Goal: Task Accomplishment & Management: Manage account settings

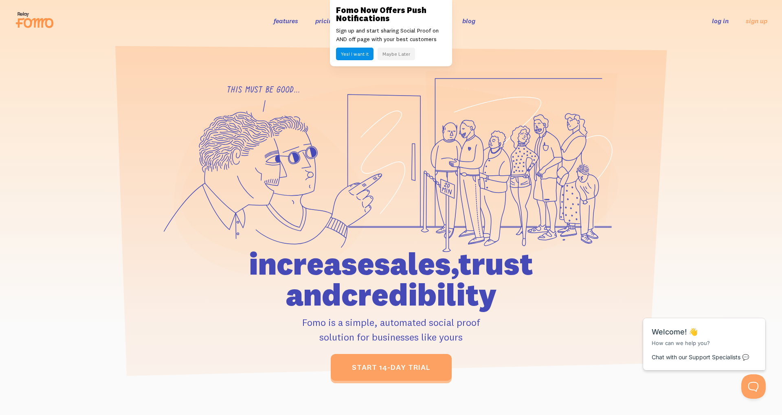
click at [722, 20] on link "log in" at bounding box center [720, 21] width 17 height 8
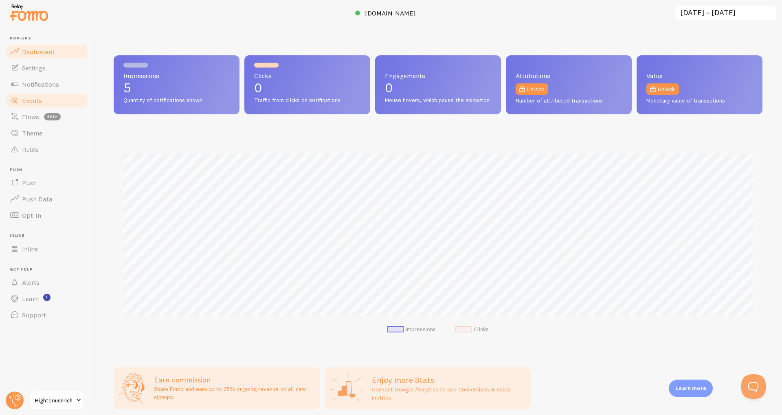
click at [34, 102] on span "Events" at bounding box center [32, 101] width 20 height 8
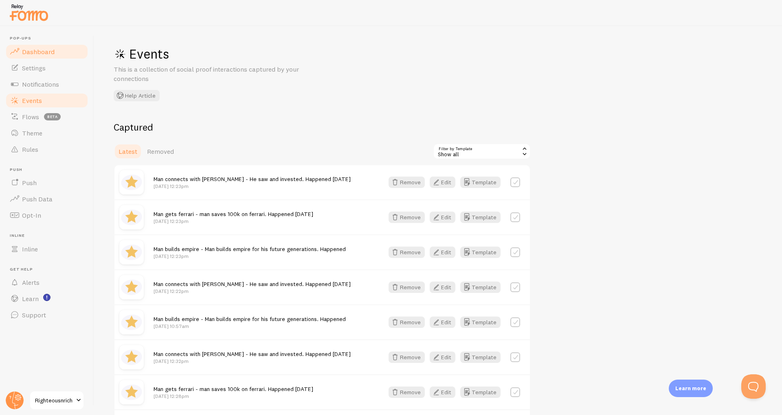
click at [36, 56] on link "Dashboard" at bounding box center [47, 52] width 84 height 16
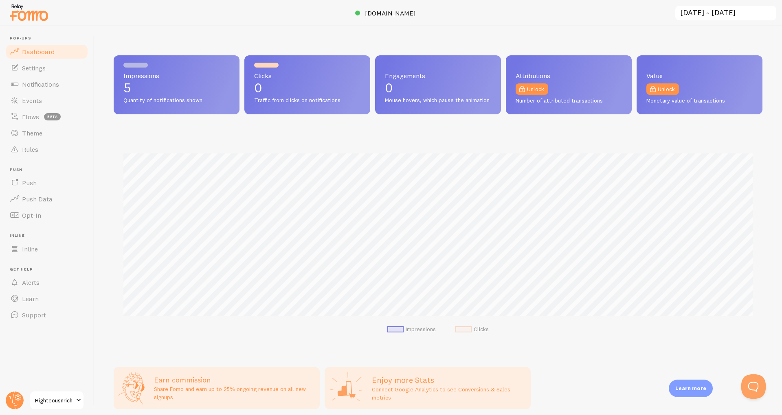
scroll to position [214, 649]
click at [29, 65] on span "Settings" at bounding box center [34, 68] width 24 height 8
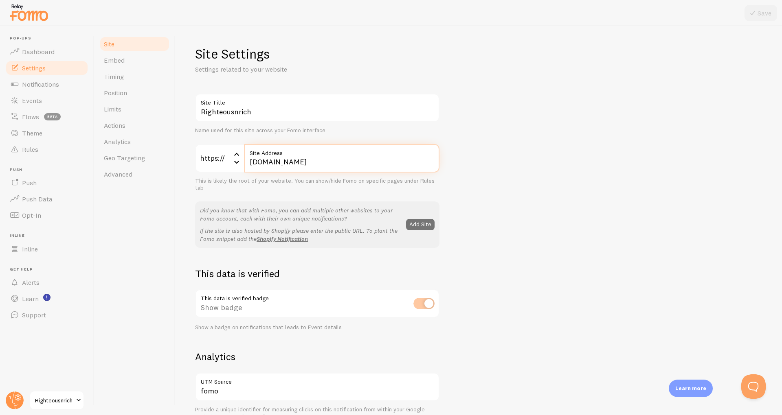
click at [345, 160] on input "www.righteousnrich.com" at bounding box center [341, 158] width 195 height 29
drag, startPoint x: 338, startPoint y: 166, endPoint x: 203, endPoint y: 164, distance: 134.4
click at [244, 164] on input "www.righteousnrich.com" at bounding box center [341, 158] width 195 height 29
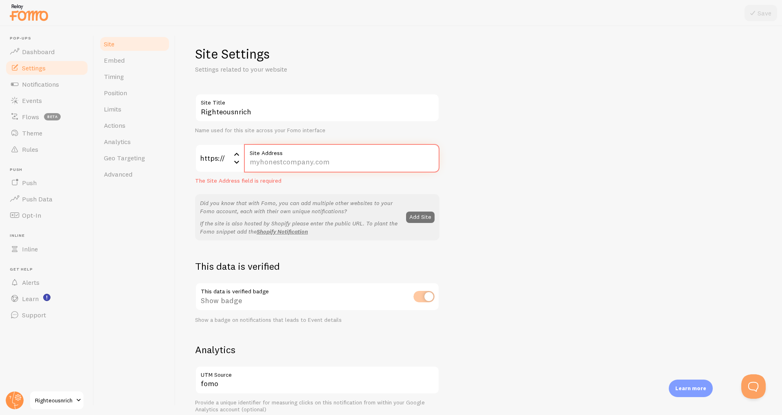
paste input "thecavenetwork.co/apply"
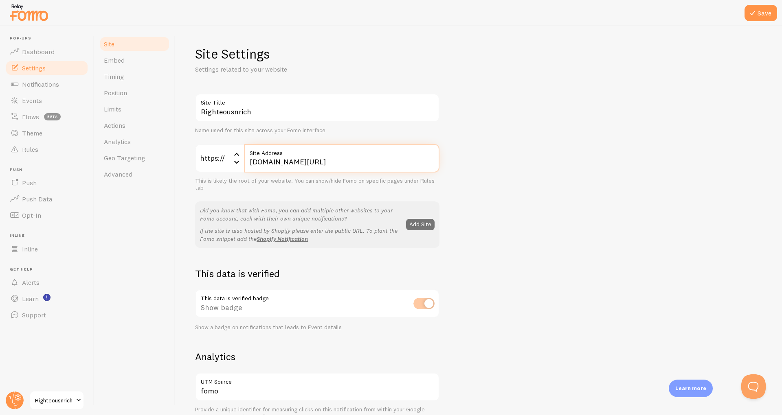
type input "thecavenetwork.co/apply"
click at [254, 274] on h2 "This data is verified" at bounding box center [317, 274] width 244 height 13
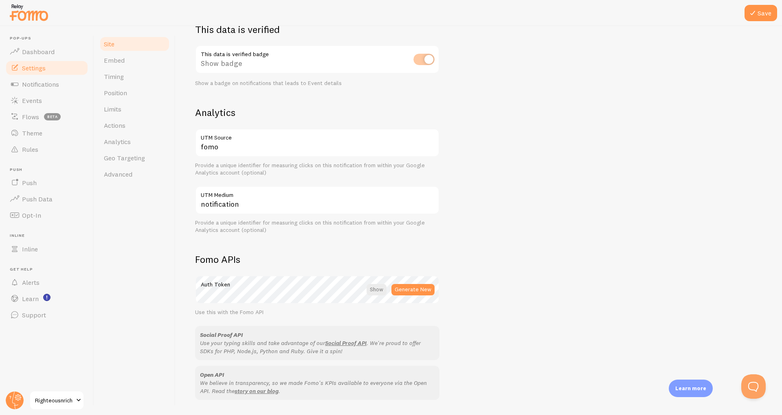
scroll to position [354, 0]
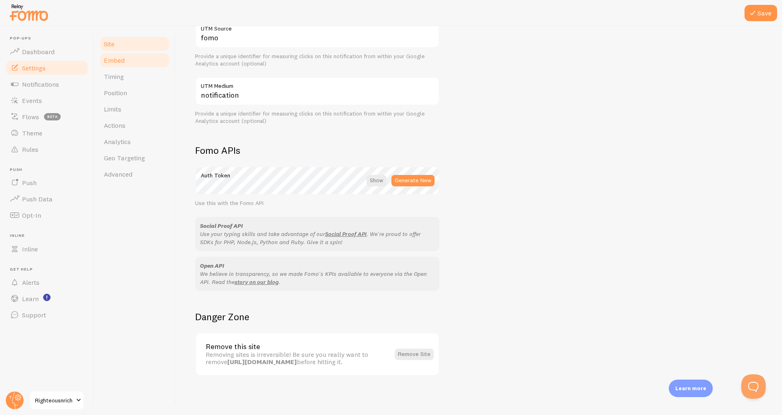
click at [125, 66] on link "Embed" at bounding box center [134, 60] width 71 height 16
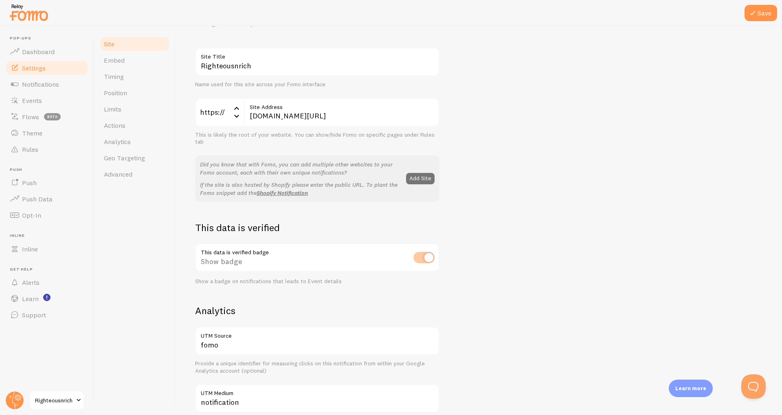
scroll to position [0, 0]
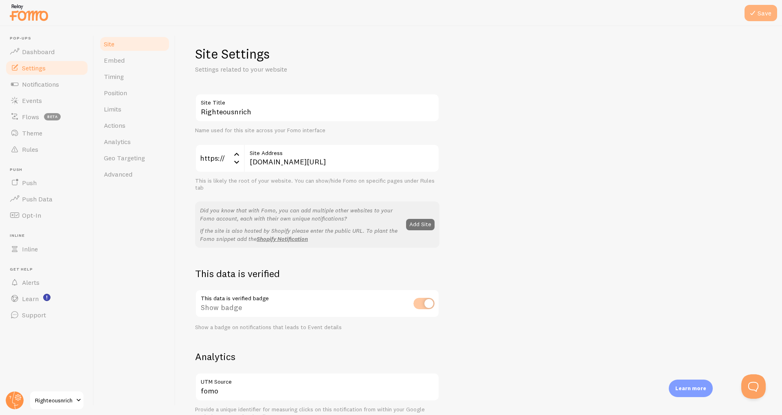
click at [758, 14] on button "Save" at bounding box center [760, 13] width 33 height 16
click at [118, 66] on link "Embed" at bounding box center [134, 60] width 71 height 16
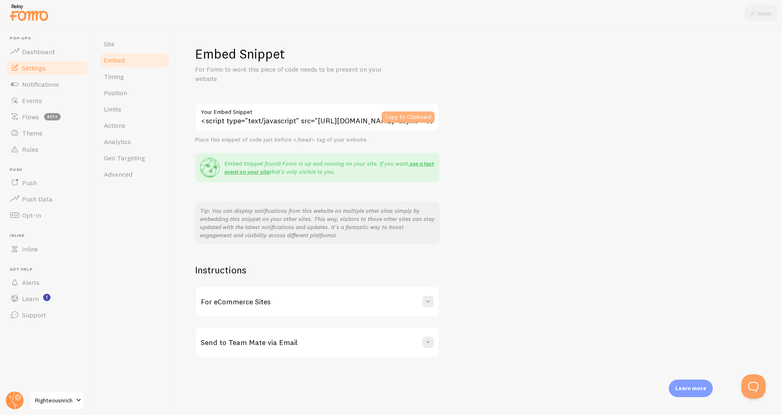
click at [391, 116] on button "Copy to Clipboard" at bounding box center [408, 117] width 53 height 11
click at [122, 87] on link "Position" at bounding box center [134, 93] width 71 height 16
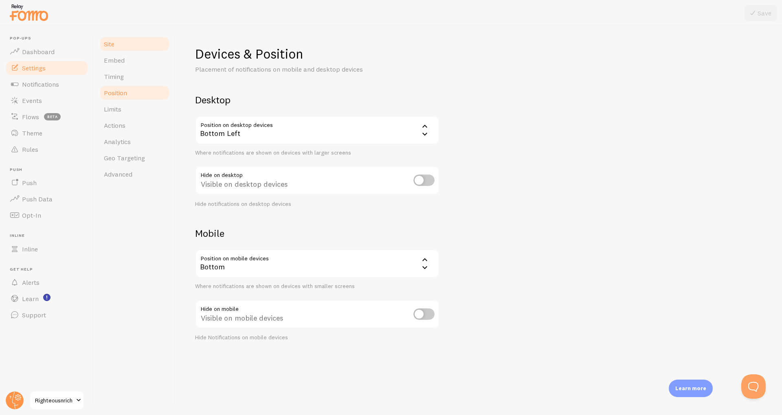
click at [119, 44] on link "Site" at bounding box center [134, 44] width 71 height 16
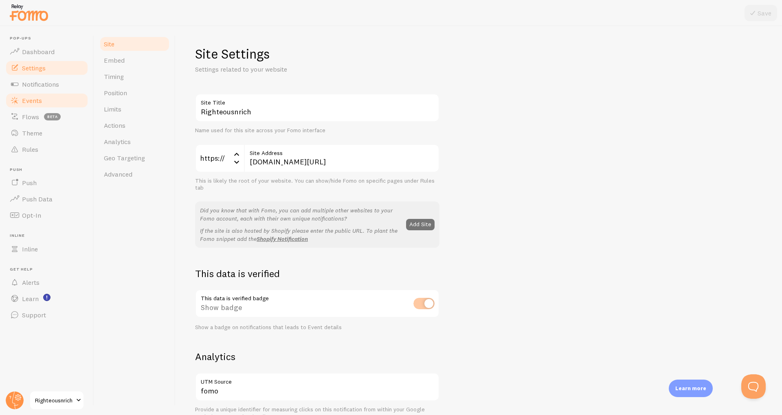
click at [29, 101] on span "Events" at bounding box center [32, 101] width 20 height 8
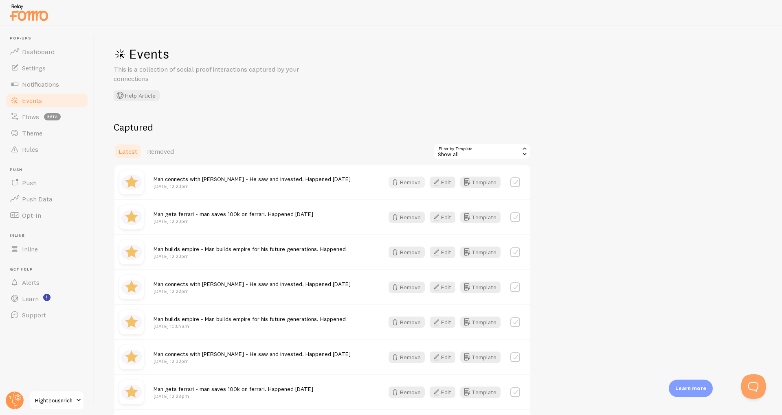
click at [405, 184] on button "Remove" at bounding box center [407, 182] width 36 height 11
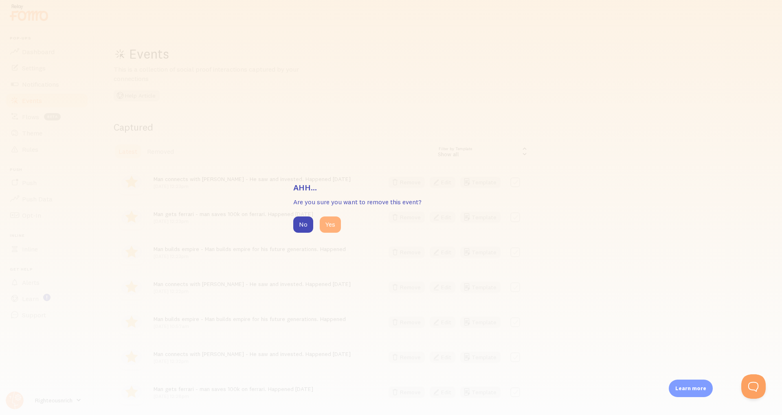
click at [331, 229] on button "Yes" at bounding box center [330, 225] width 21 height 16
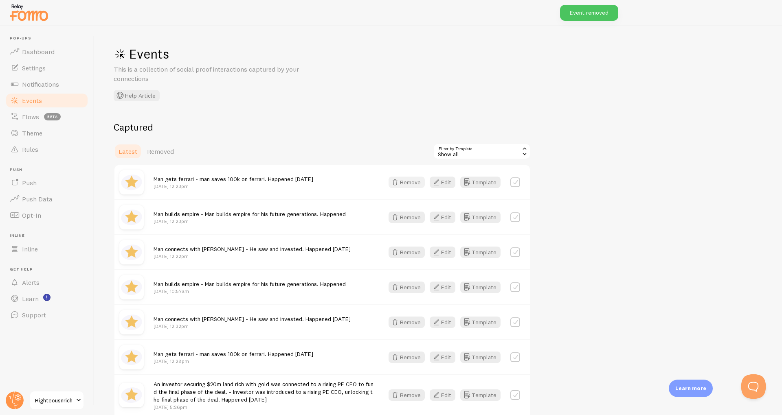
click at [406, 181] on button "Remove" at bounding box center [407, 182] width 36 height 11
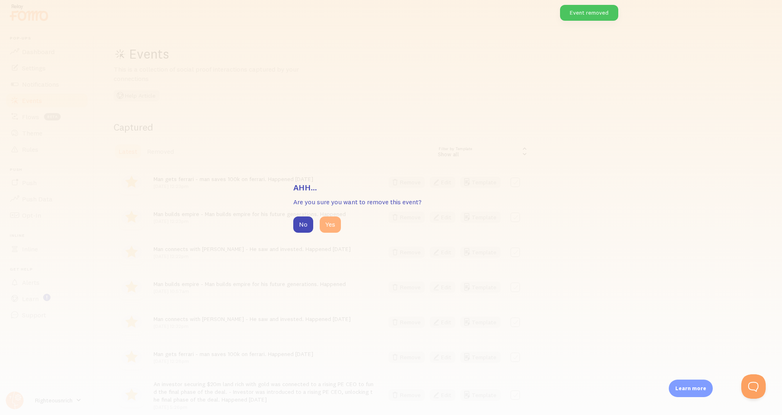
click at [329, 231] on button "Yes" at bounding box center [330, 225] width 21 height 16
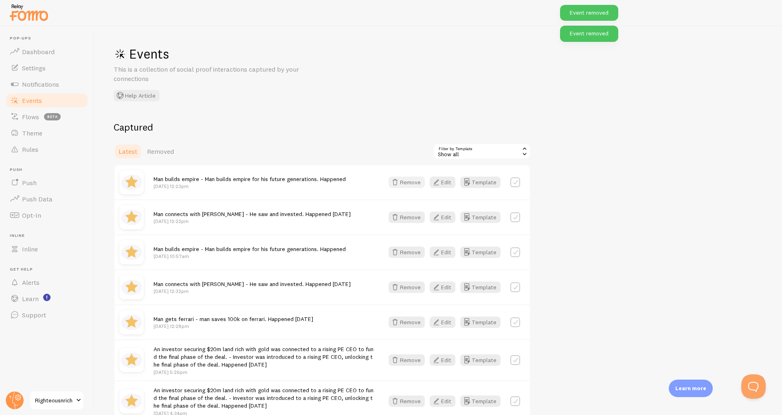
click at [415, 182] on button "Remove" at bounding box center [407, 182] width 36 height 11
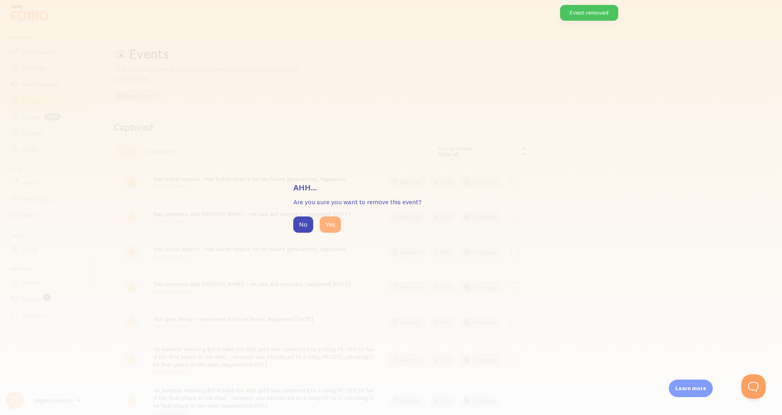
click at [335, 223] on button "Yes" at bounding box center [330, 225] width 21 height 16
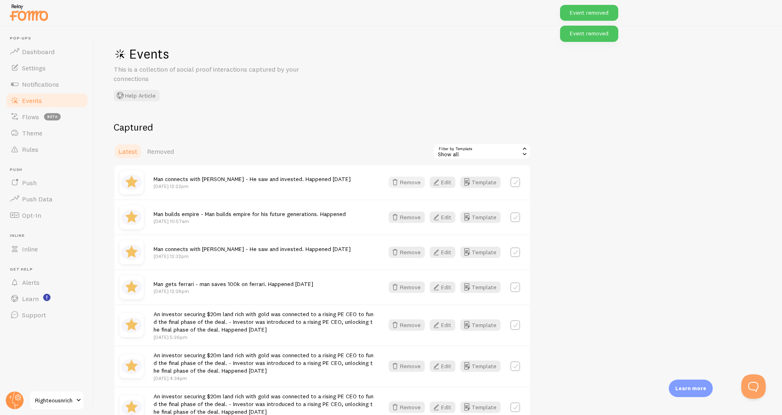
click at [409, 185] on button "Remove" at bounding box center [407, 182] width 36 height 11
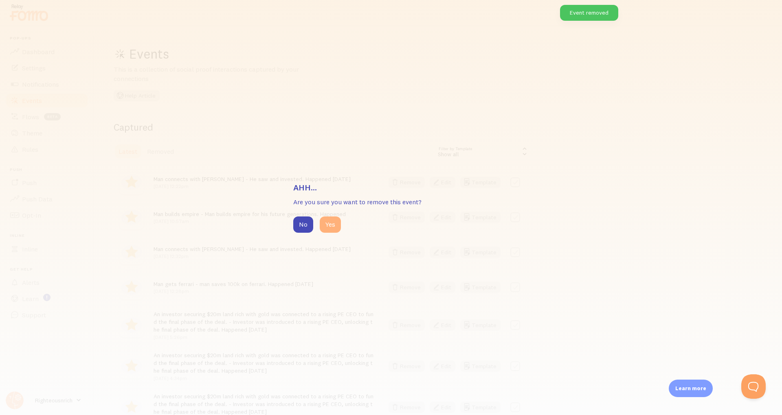
click at [340, 224] on button "Yes" at bounding box center [330, 225] width 21 height 16
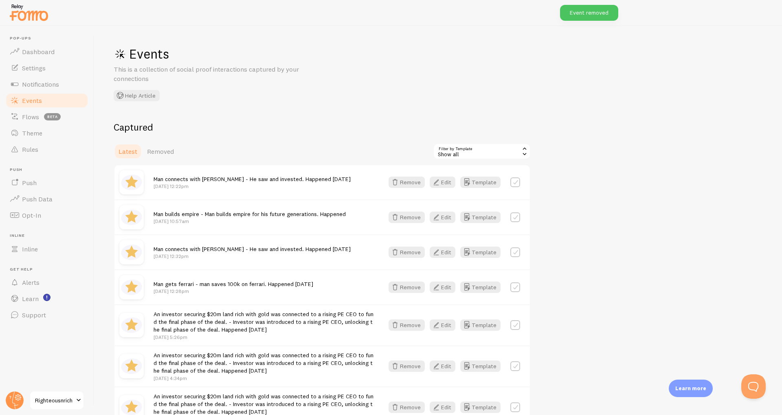
click at [340, 224] on div "No Yes" at bounding box center [390, 227] width 215 height 18
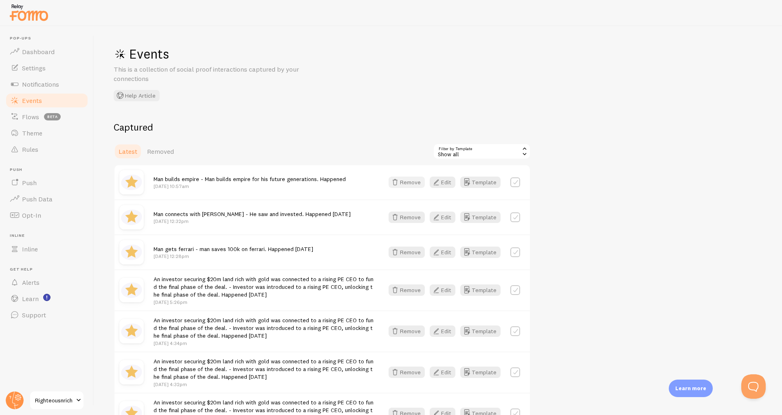
click at [404, 185] on button "Remove" at bounding box center [407, 182] width 36 height 11
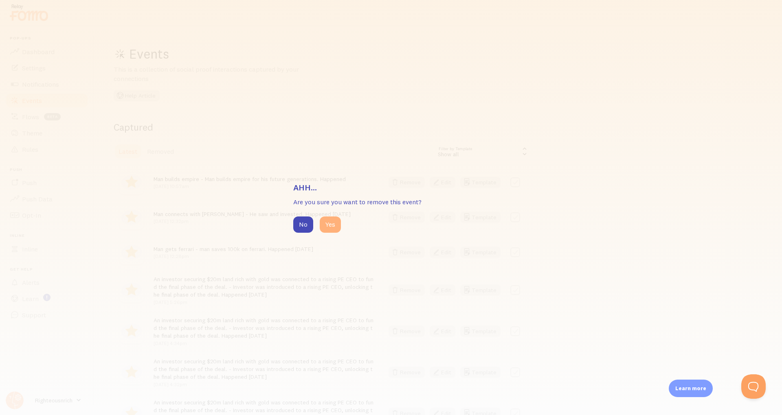
click at [338, 226] on button "Yes" at bounding box center [330, 225] width 21 height 16
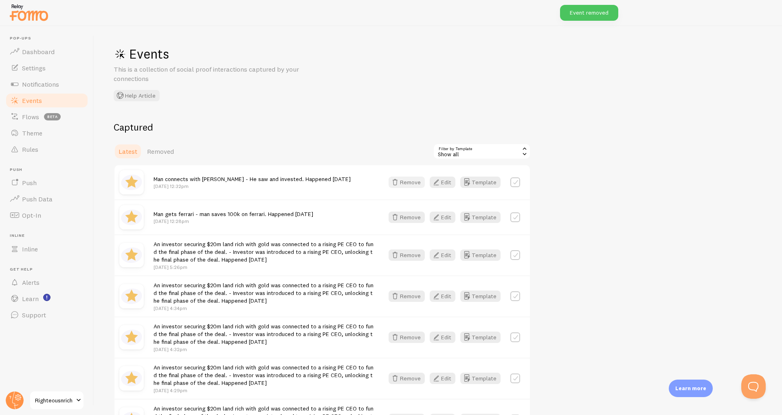
click at [404, 185] on button "Remove" at bounding box center [407, 182] width 36 height 11
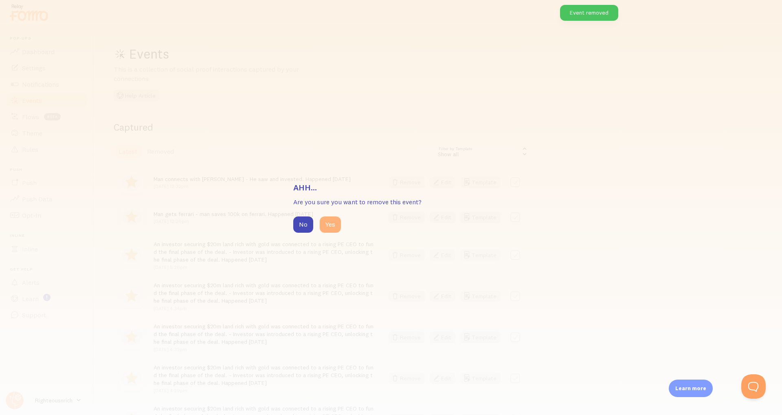
click at [329, 223] on button "Yes" at bounding box center [330, 225] width 21 height 16
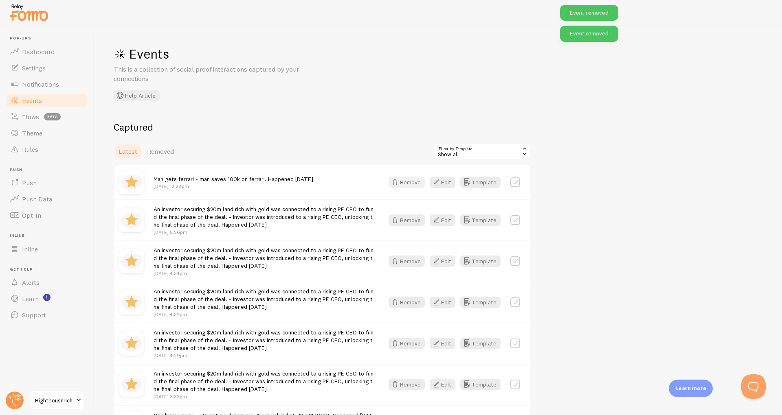
click at [403, 187] on button "Remove" at bounding box center [407, 182] width 36 height 11
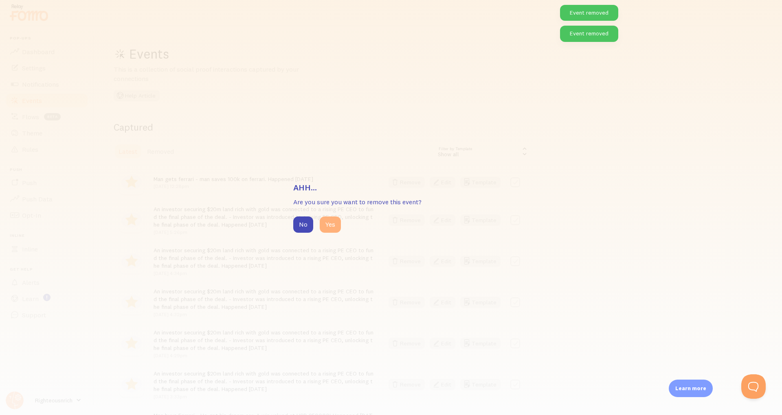
click at [336, 224] on button "Yes" at bounding box center [330, 225] width 21 height 16
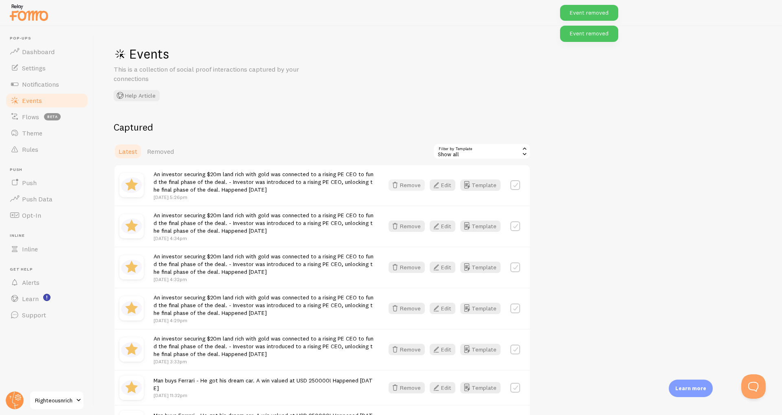
click at [400, 181] on icon "button" at bounding box center [395, 185] width 10 height 10
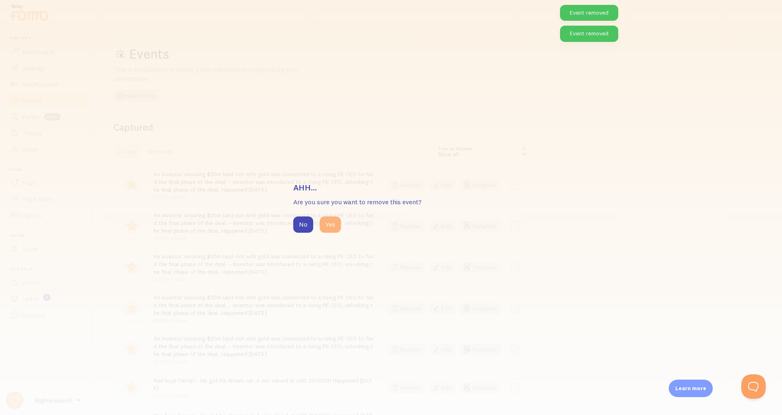
click at [328, 231] on button "Yes" at bounding box center [330, 225] width 21 height 16
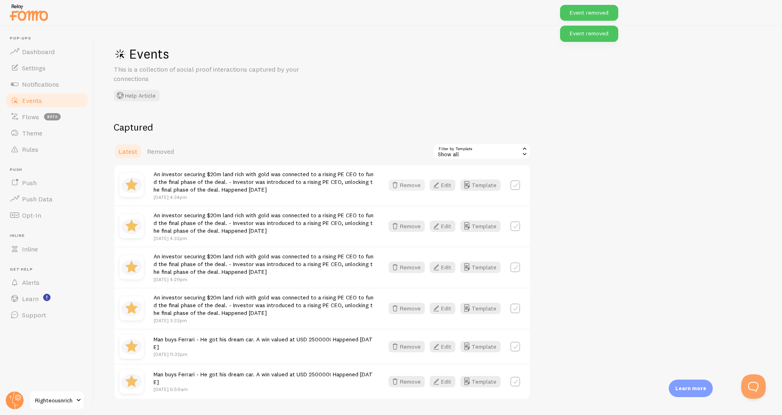
click at [400, 191] on button "Remove" at bounding box center [407, 185] width 36 height 11
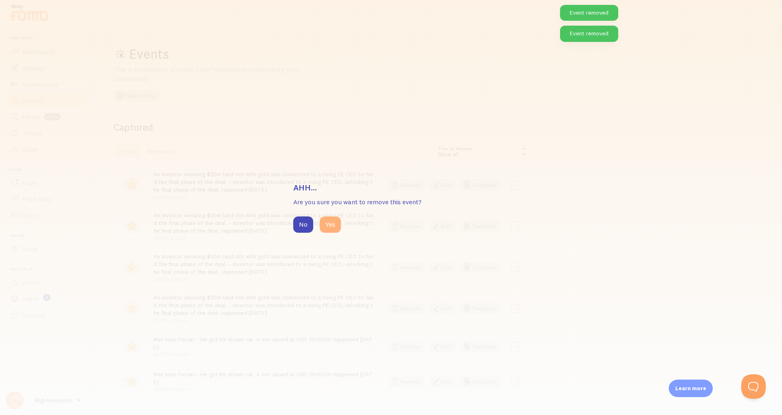
click at [330, 226] on button "Yes" at bounding box center [330, 225] width 21 height 16
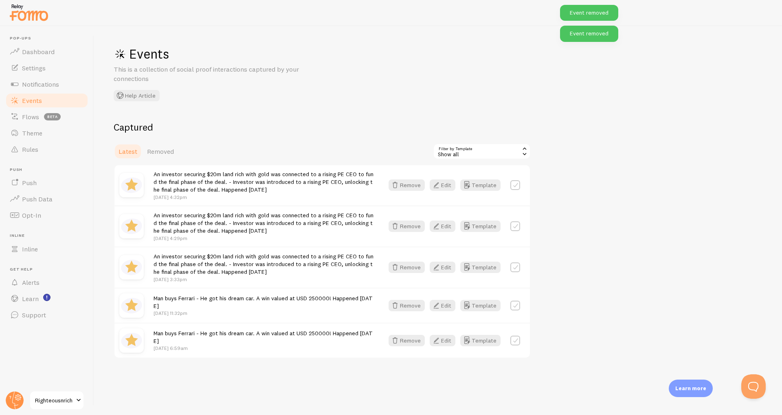
click at [414, 178] on div "An investor securing $20m land rich with gold was connected to a rising PE CEO …" at bounding box center [321, 185] width 415 height 40
click at [408, 181] on button "Remove" at bounding box center [407, 185] width 36 height 11
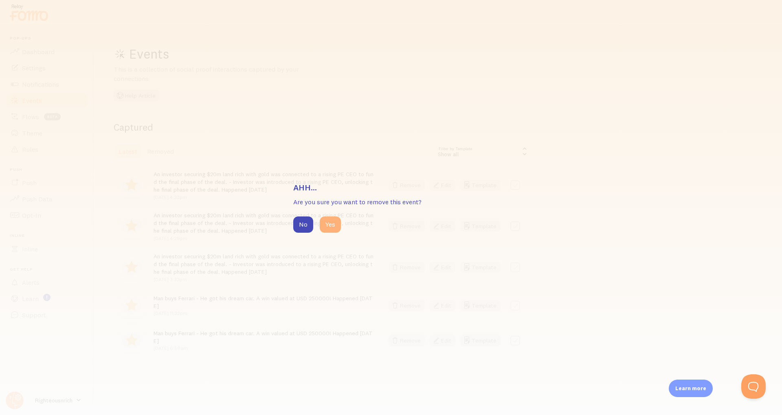
click at [333, 218] on button "Yes" at bounding box center [330, 225] width 21 height 16
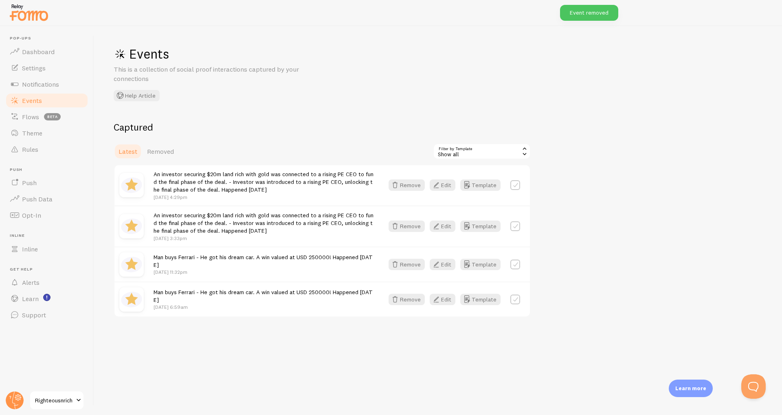
click at [411, 178] on div "An investor securing $20m land rich with gold was connected to a rising PE CEO …" at bounding box center [321, 185] width 415 height 40
click at [411, 187] on button "Remove" at bounding box center [407, 185] width 36 height 11
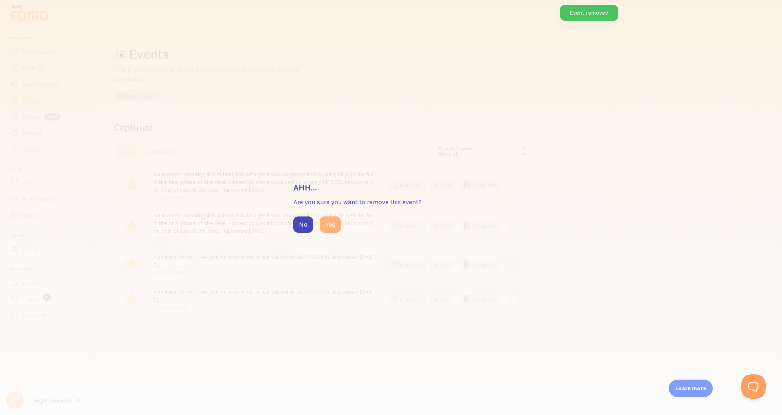
click at [323, 226] on button "Yes" at bounding box center [330, 225] width 21 height 16
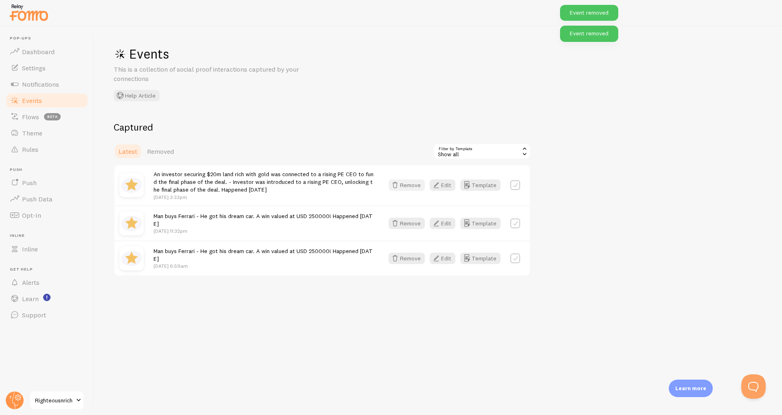
click at [417, 187] on button "Remove" at bounding box center [407, 185] width 36 height 11
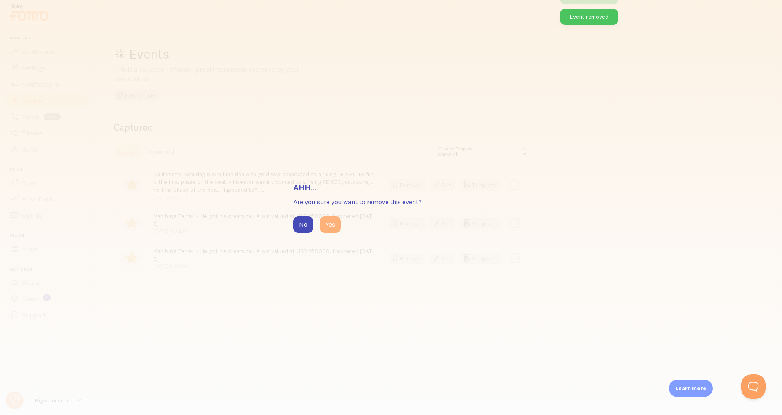
click at [330, 225] on button "Yes" at bounding box center [330, 225] width 21 height 16
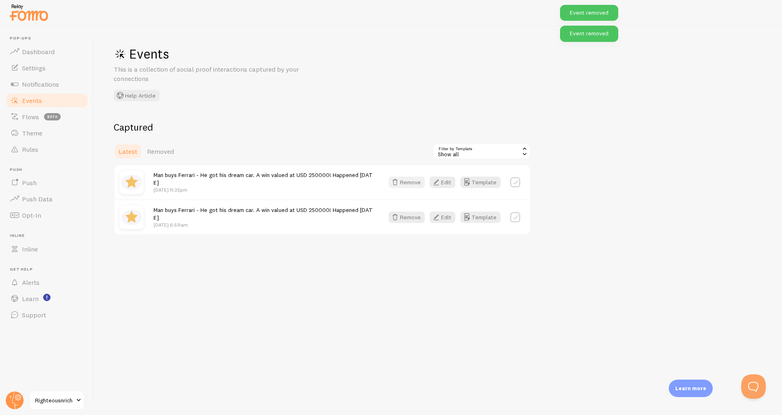
click at [410, 185] on button "Remove" at bounding box center [407, 182] width 36 height 11
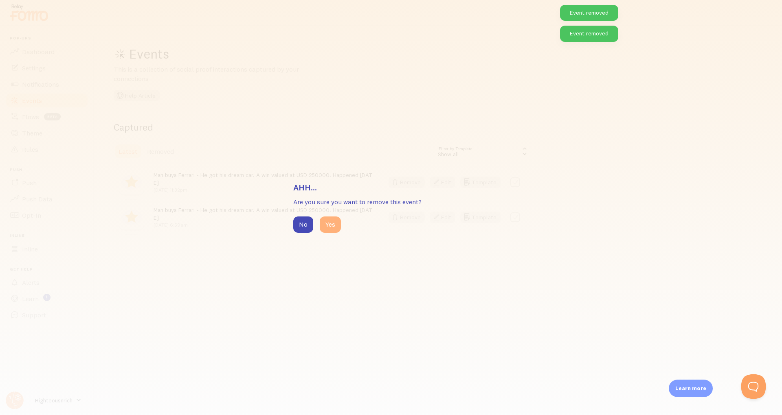
click at [332, 220] on button "Yes" at bounding box center [330, 225] width 21 height 16
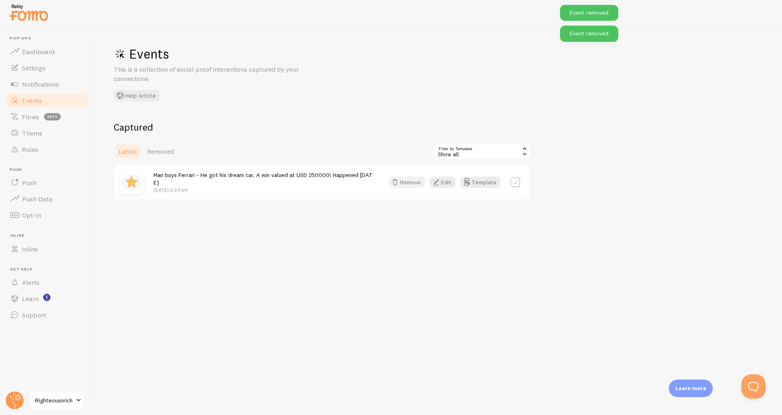
click at [408, 183] on button "Remove" at bounding box center [407, 182] width 36 height 11
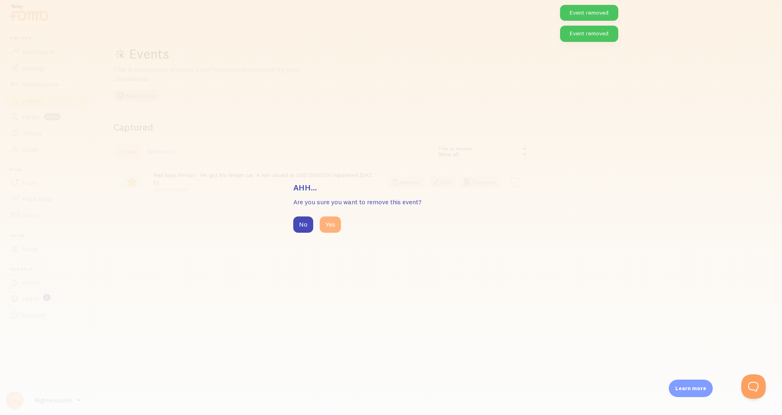
click at [332, 223] on button "Yes" at bounding box center [330, 225] width 21 height 16
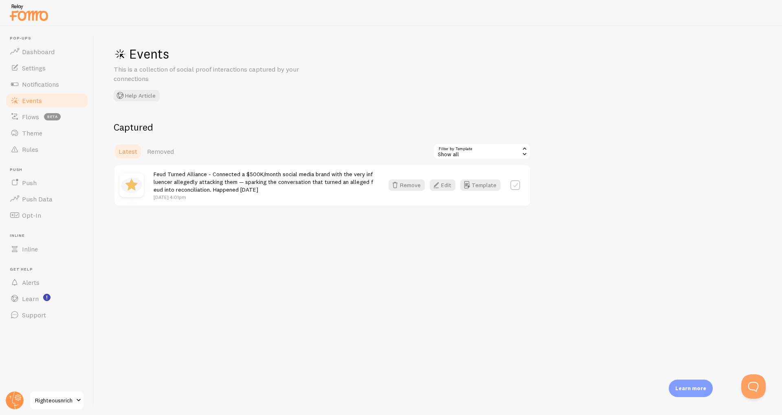
click at [202, 284] on div "Events This is a collection of social proof interactions captured by your conne…" at bounding box center [438, 220] width 688 height 389
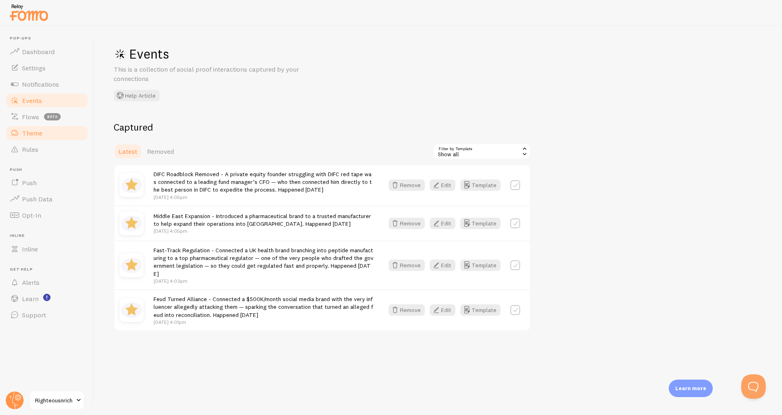
click at [32, 129] on span "Theme" at bounding box center [32, 133] width 20 height 8
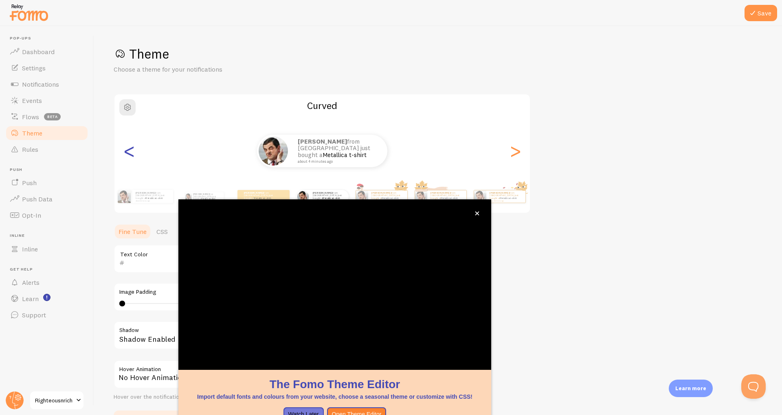
scroll to position [11, 0]
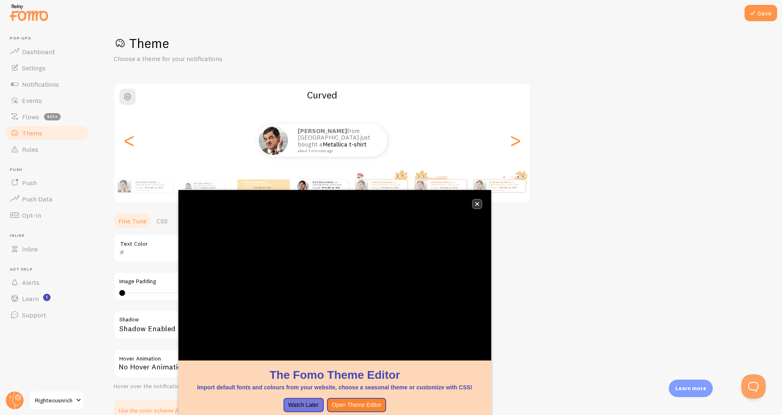
click at [479, 204] on button "close," at bounding box center [477, 204] width 9 height 9
click at [37, 88] on span "Notifications" at bounding box center [40, 84] width 37 height 8
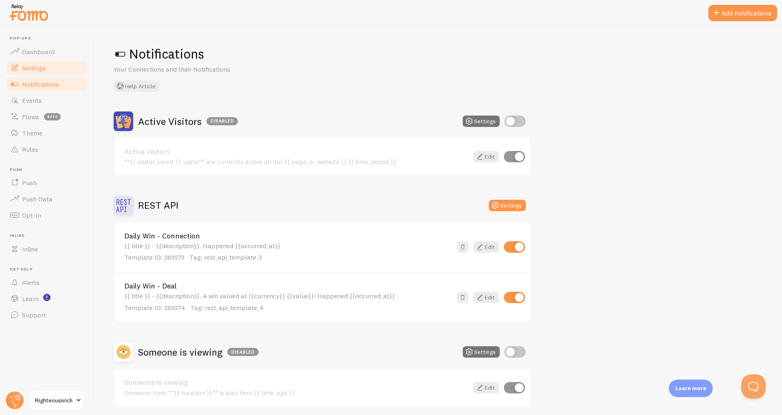
click at [32, 72] on span "Settings" at bounding box center [34, 68] width 24 height 8
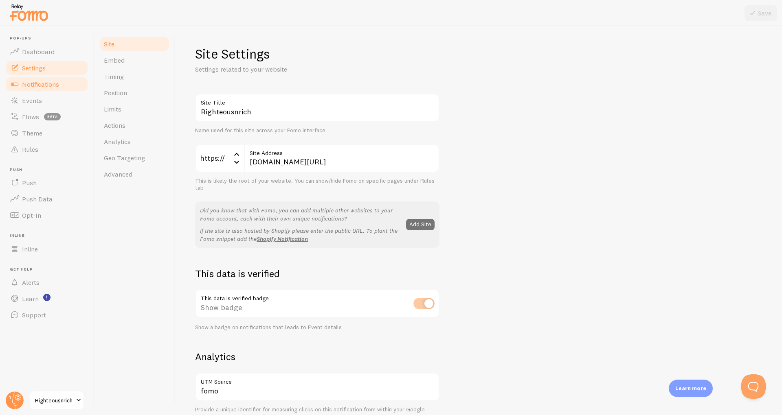
click at [31, 79] on link "Notifications" at bounding box center [47, 84] width 84 height 16
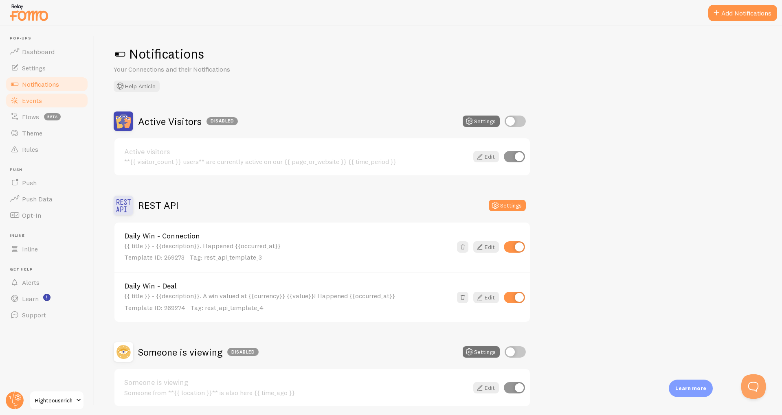
click at [37, 95] on link "Events" at bounding box center [47, 100] width 84 height 16
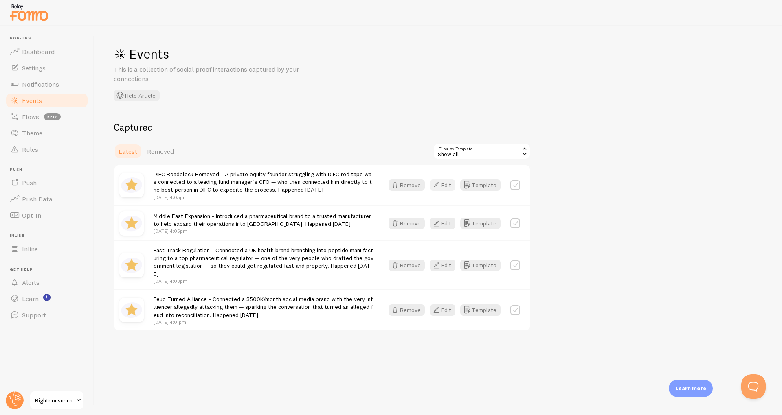
click at [447, 183] on button "Edit" at bounding box center [443, 185] width 26 height 11
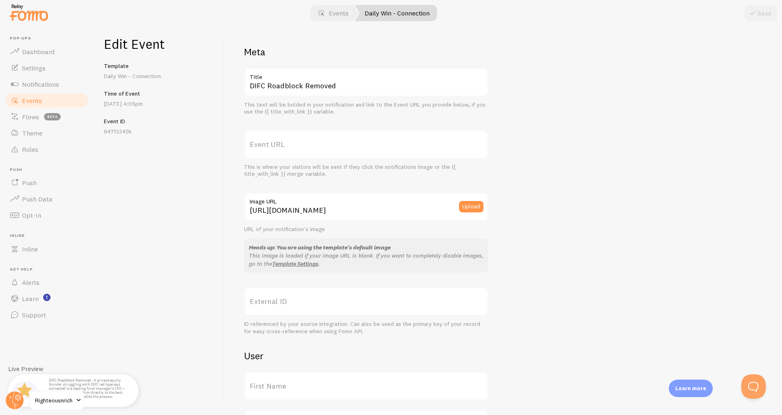
scroll to position [329, 0]
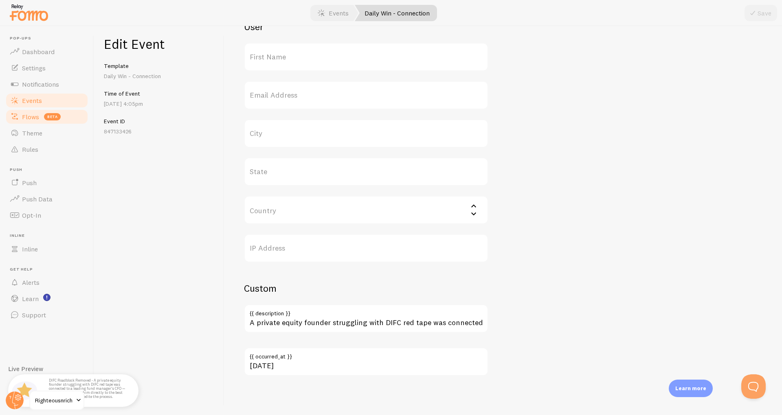
click at [24, 119] on span "Flows" at bounding box center [30, 117] width 17 height 8
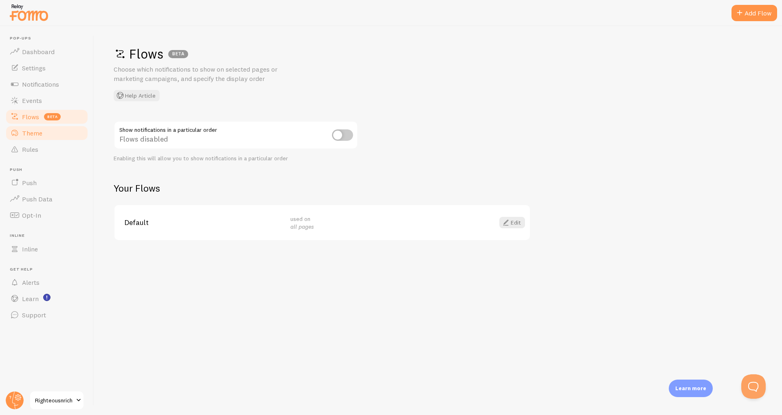
click at [30, 141] on link "Theme" at bounding box center [47, 133] width 84 height 16
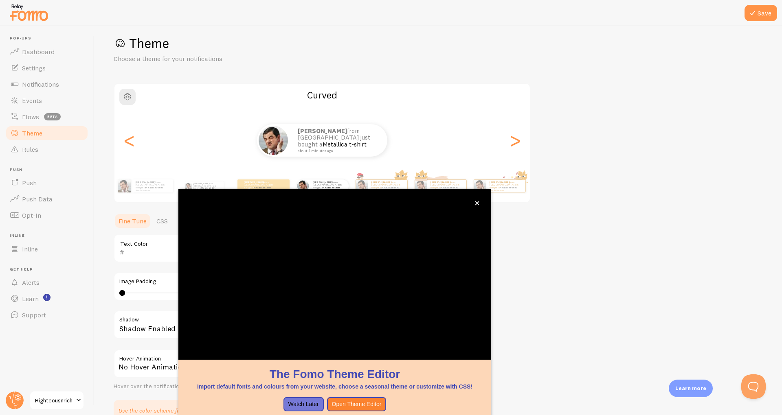
scroll to position [11, 0]
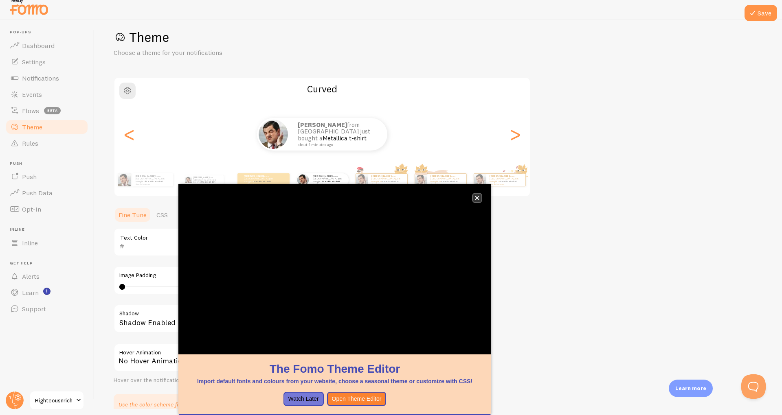
click at [477, 196] on icon "close," at bounding box center [477, 198] width 4 height 4
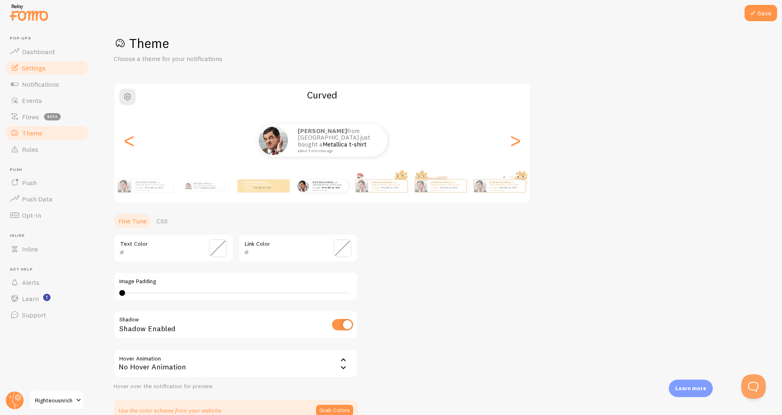
click at [27, 75] on link "Settings" at bounding box center [47, 68] width 84 height 16
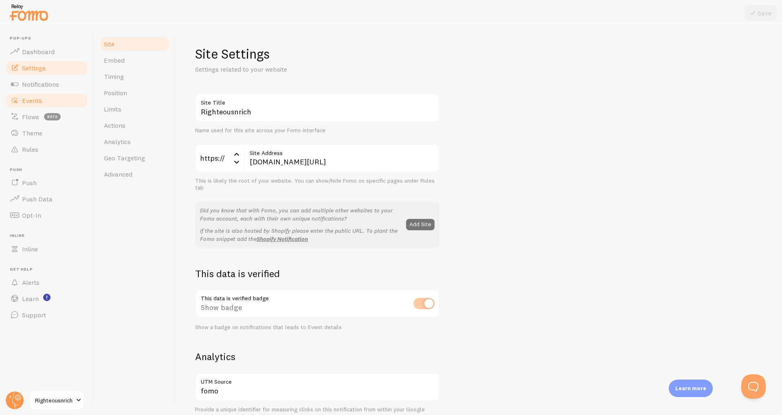
click at [33, 97] on span "Events" at bounding box center [32, 101] width 20 height 8
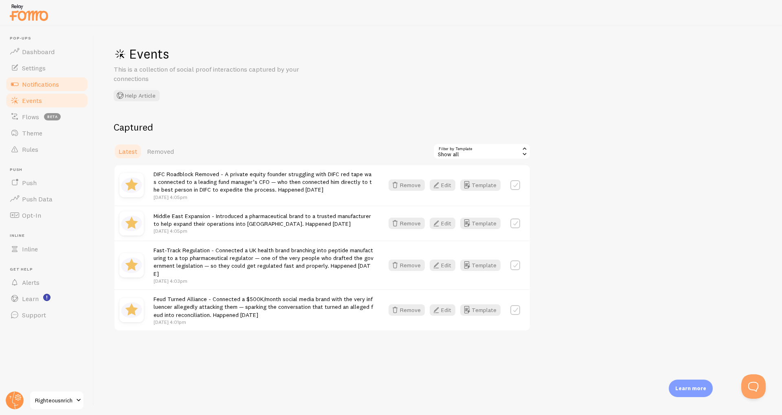
click at [20, 87] on link "Notifications" at bounding box center [47, 84] width 84 height 16
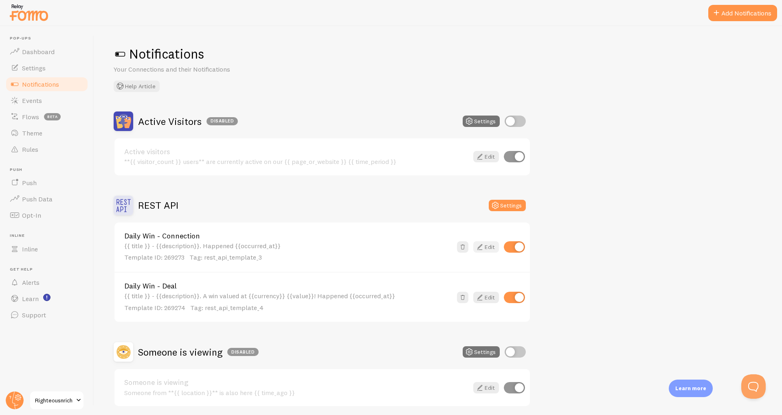
click at [486, 249] on link "Edit" at bounding box center [486, 247] width 26 height 11
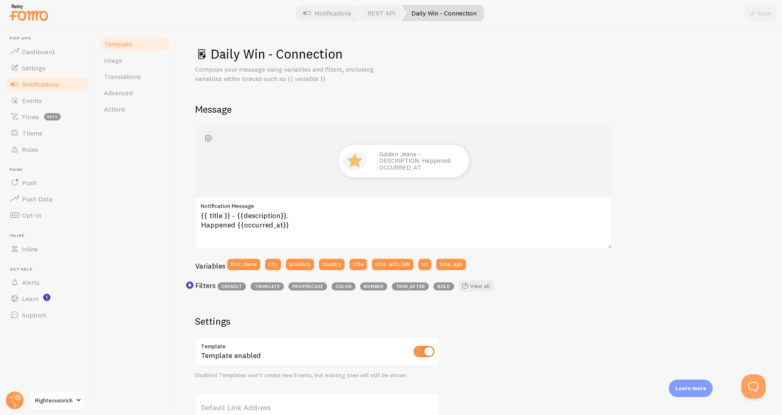
click at [207, 140] on span "button" at bounding box center [208, 139] width 10 height 10
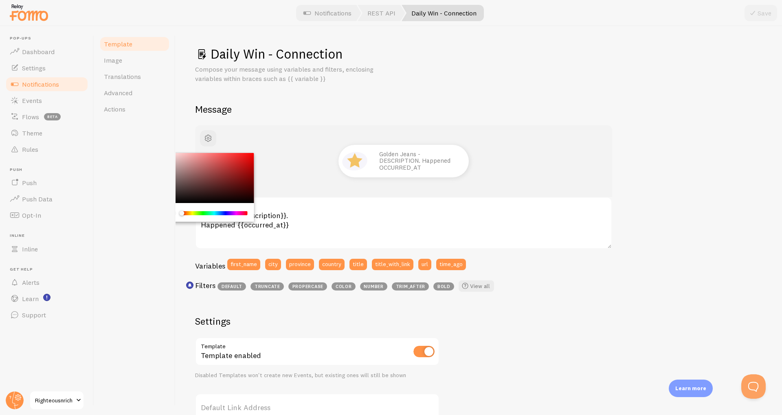
click at [128, 127] on div "Template Image Translations Advanced Actions" at bounding box center [134, 220] width 81 height 389
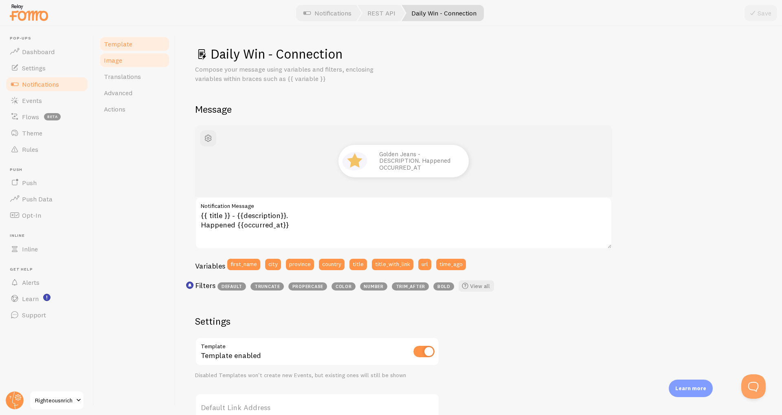
click at [106, 66] on link "Image" at bounding box center [134, 60] width 71 height 16
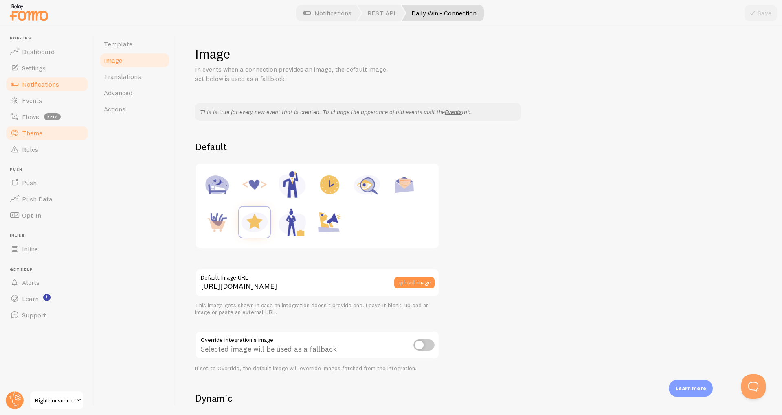
click at [18, 133] on span at bounding box center [15, 133] width 10 height 10
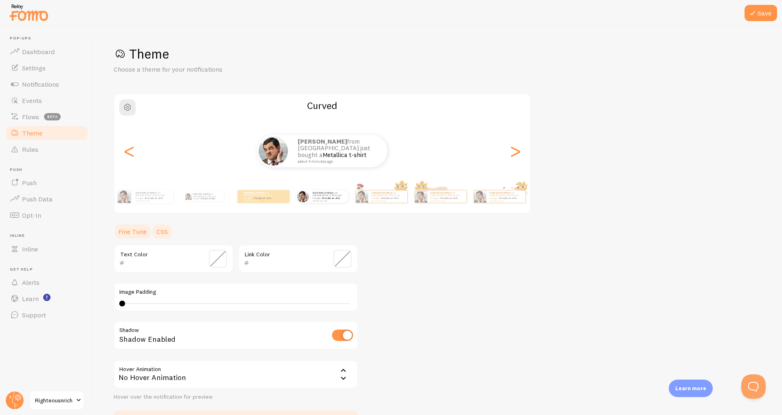
click at [160, 239] on link "CSS" at bounding box center [162, 232] width 21 height 16
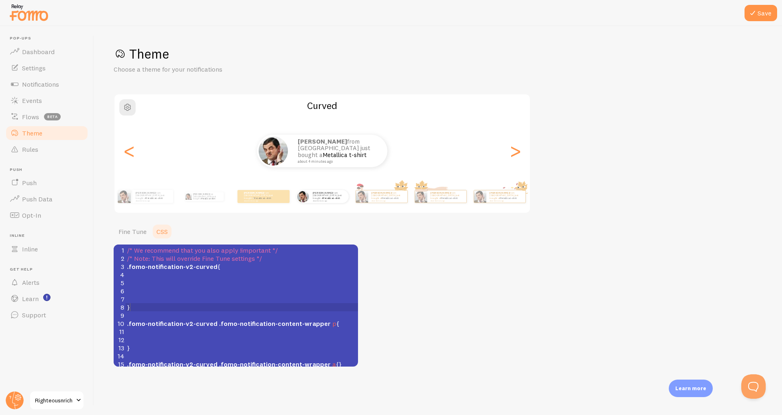
click at [204, 307] on pre "}" at bounding box center [241, 307] width 233 height 8
type textarea "/* We recommend that you also apply !important */ /* Note: This will override F…"
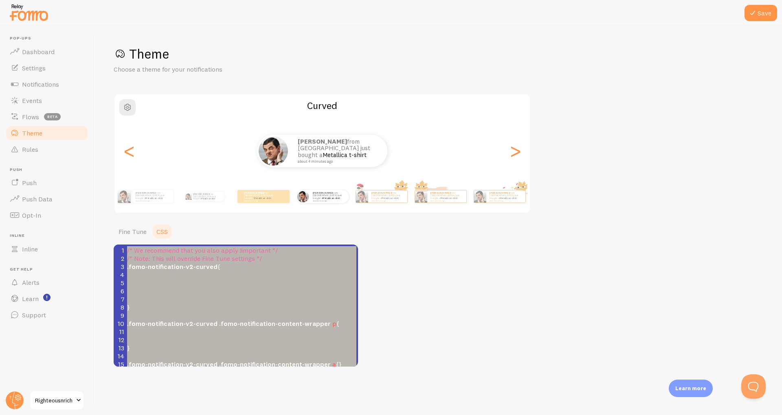
click at [243, 302] on pre "​" at bounding box center [241, 299] width 233 height 8
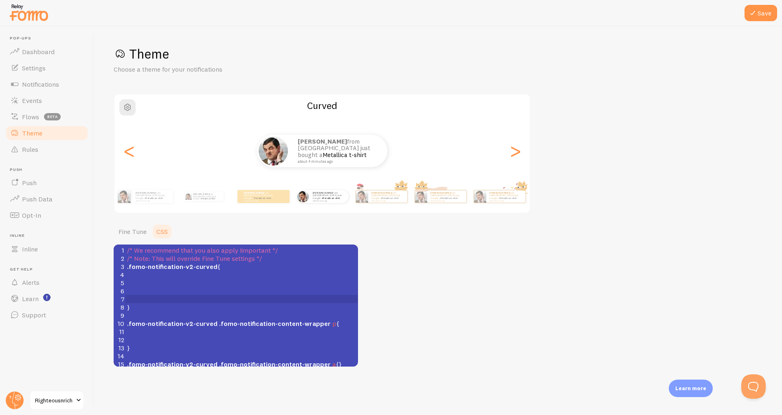
type textarea "/* We recommend that you also apply !important */ /* Note: This will override F…"
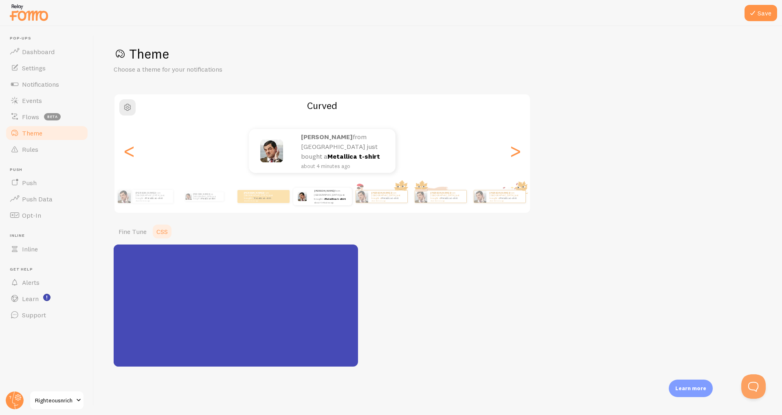
scroll to position [345, 0]
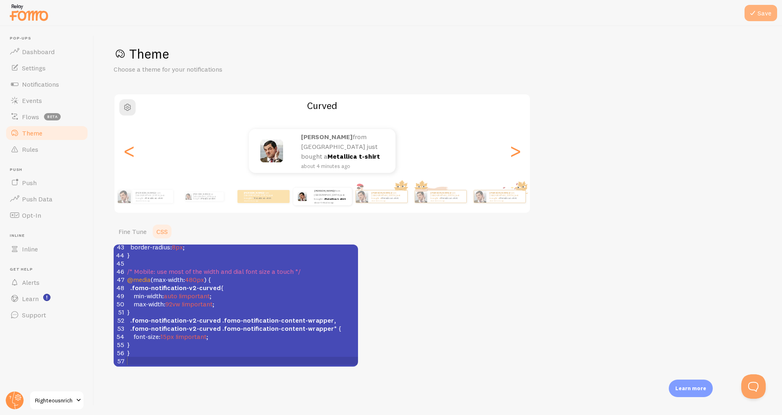
click at [762, 17] on button "Save" at bounding box center [760, 13] width 33 height 16
click at [31, 103] on span "Events" at bounding box center [32, 101] width 20 height 8
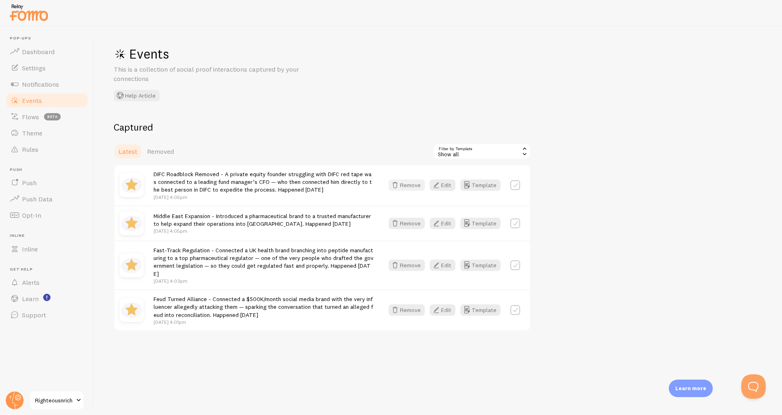
click at [400, 182] on icon "button" at bounding box center [395, 185] width 10 height 10
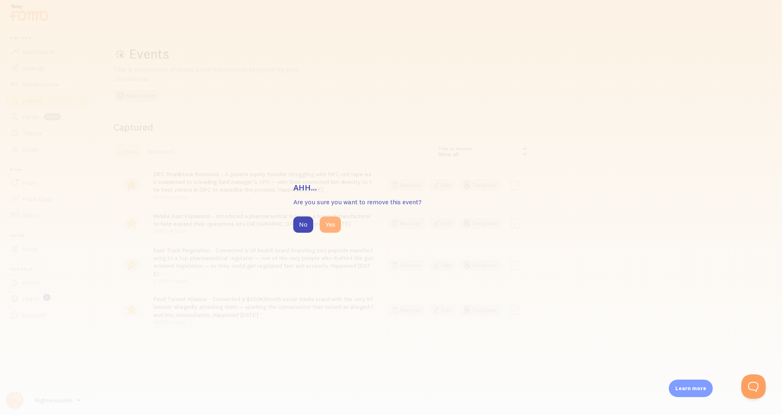
click at [323, 225] on button "Yes" at bounding box center [330, 225] width 21 height 16
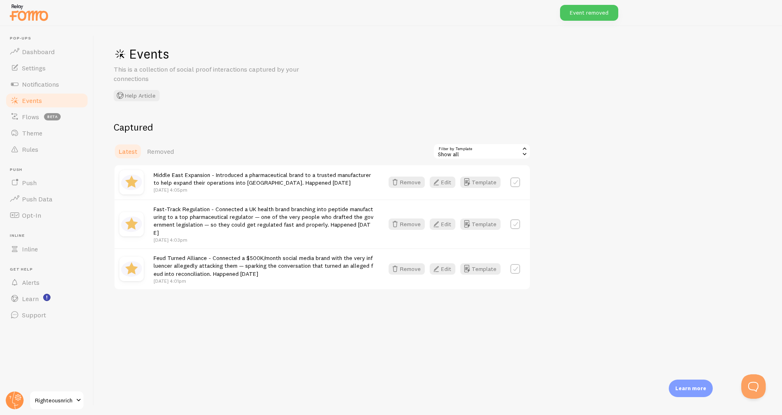
click at [407, 176] on div "Middle East Expansion - Introduced a pharmaceutical brand to a trusted manufact…" at bounding box center [321, 182] width 415 height 34
click at [407, 183] on button "Remove" at bounding box center [407, 182] width 36 height 11
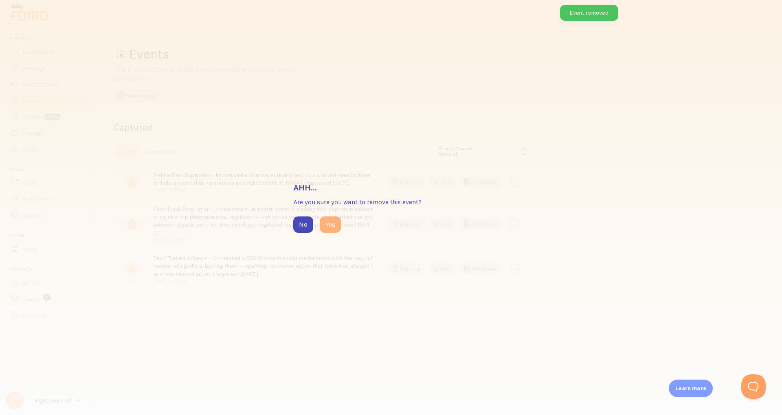
click at [329, 231] on button "Yes" at bounding box center [330, 225] width 21 height 16
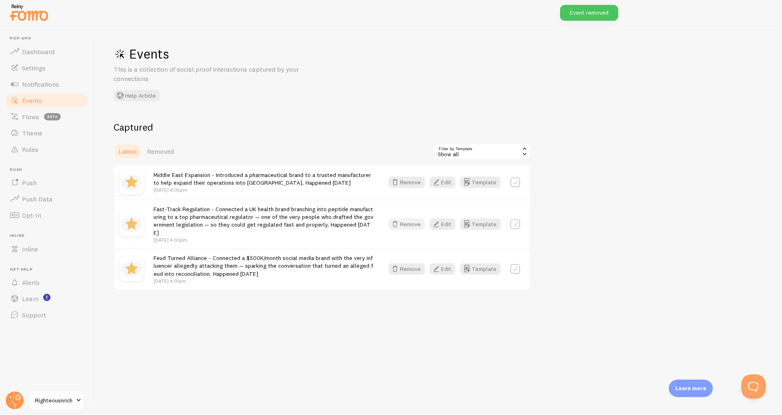
click at [413, 219] on button "Remove" at bounding box center [407, 224] width 36 height 11
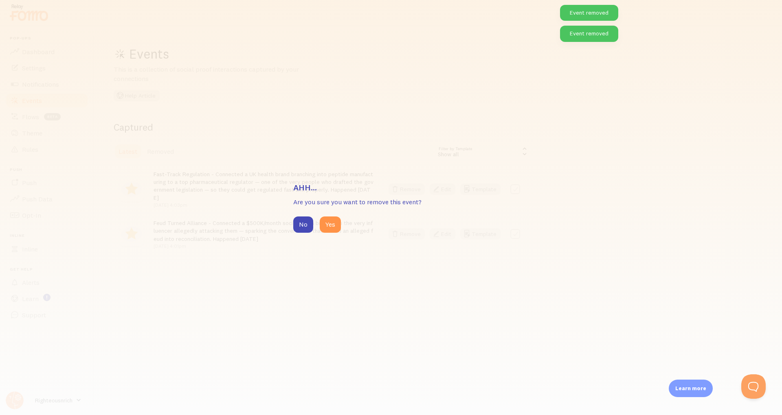
click at [408, 191] on h3 "Ahh..." at bounding box center [390, 187] width 195 height 11
click at [331, 223] on button "Yes" at bounding box center [330, 225] width 21 height 16
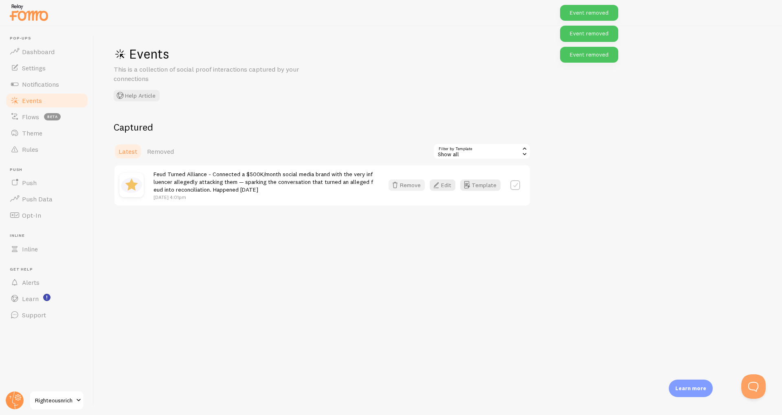
click at [408, 183] on button "Remove" at bounding box center [407, 185] width 36 height 11
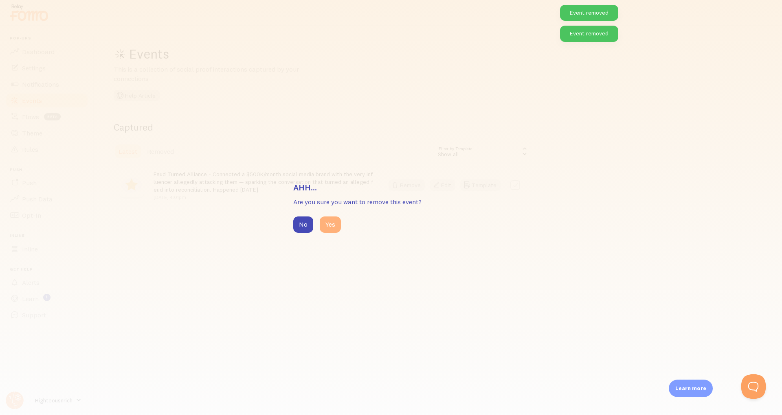
click at [330, 224] on button "Yes" at bounding box center [330, 225] width 21 height 16
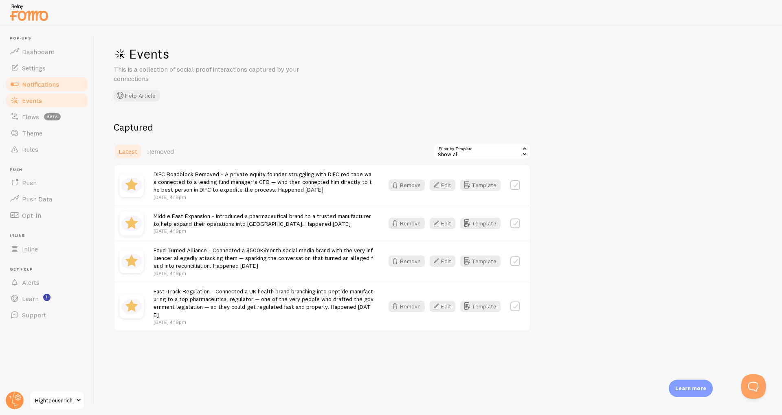
click at [31, 88] on span "Notifications" at bounding box center [40, 84] width 37 height 8
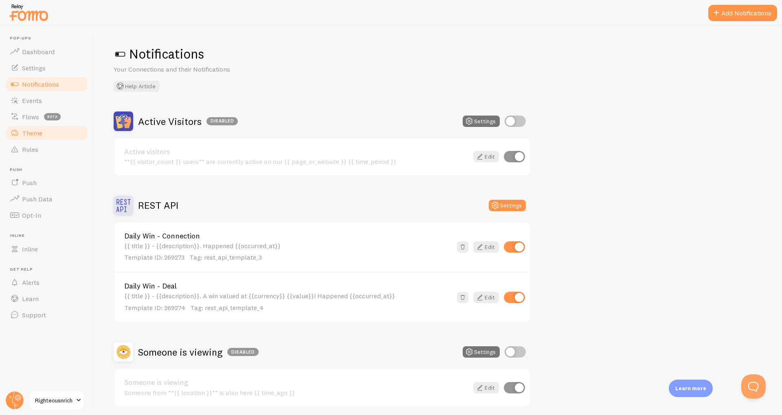
click at [30, 133] on span "Theme" at bounding box center [32, 133] width 20 height 8
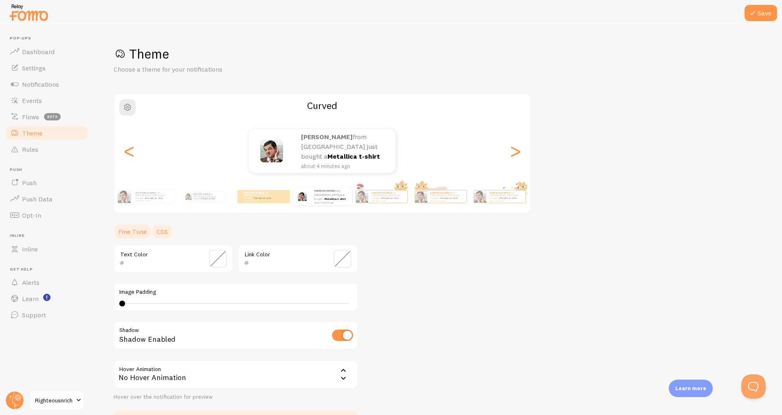
click at [165, 236] on link "CSS" at bounding box center [162, 232] width 21 height 16
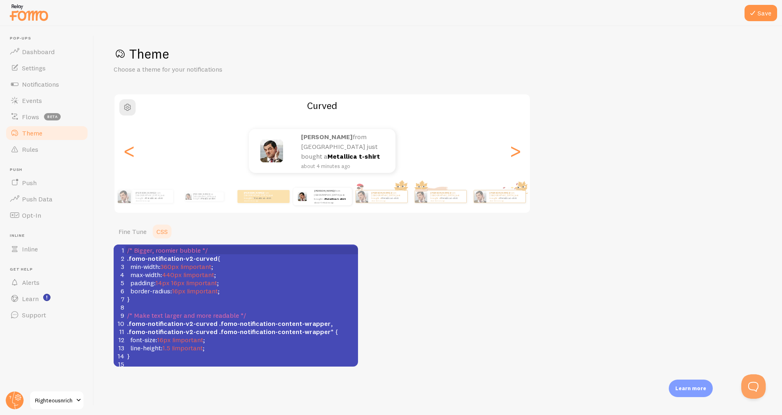
click at [187, 296] on pre "}" at bounding box center [241, 299] width 233 height 8
type textarea "/* Bigger, roomier bubble */ .fomo-notification-v2-curved { min-width: 360px !i…"
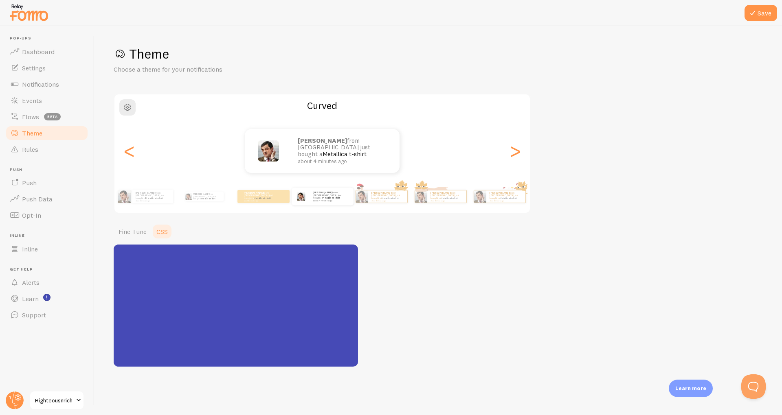
scroll to position [370, 0]
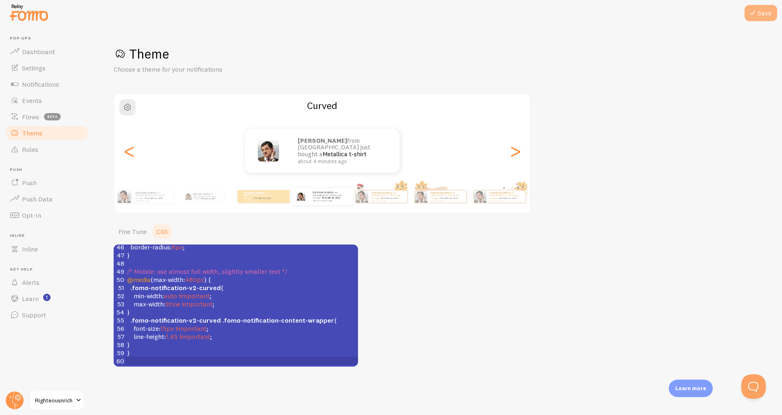
click at [755, 18] on button "Save" at bounding box center [760, 13] width 33 height 16
click at [39, 96] on link "Events" at bounding box center [47, 100] width 84 height 16
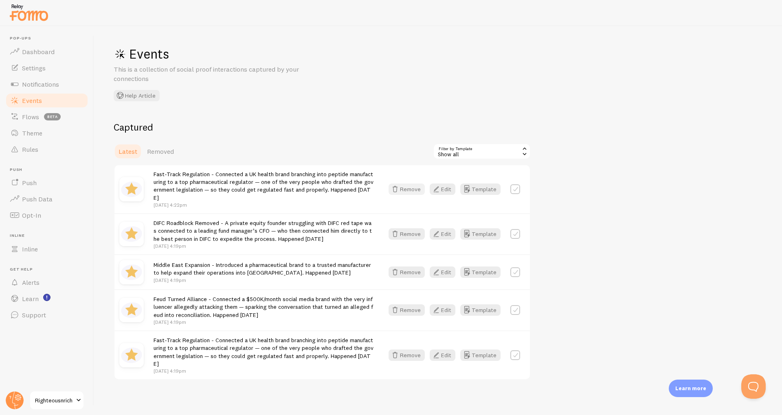
click at [415, 194] on button "Remove" at bounding box center [407, 189] width 36 height 11
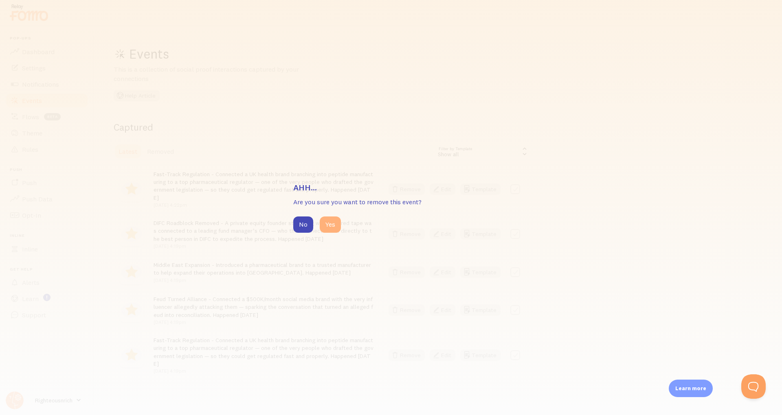
click at [331, 222] on button "Yes" at bounding box center [330, 225] width 21 height 16
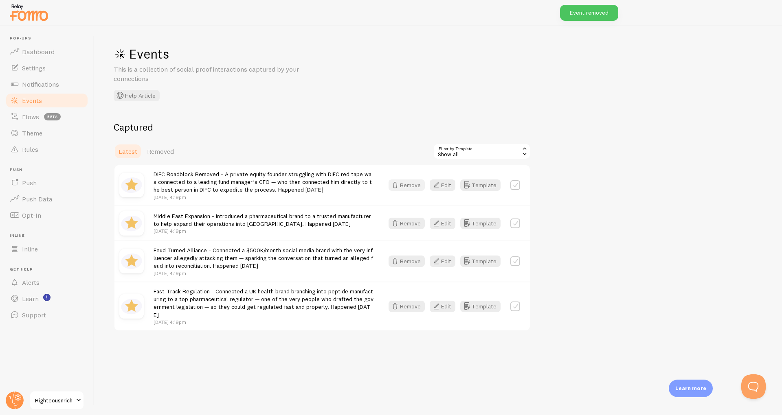
click at [404, 189] on button "Remove" at bounding box center [407, 185] width 36 height 11
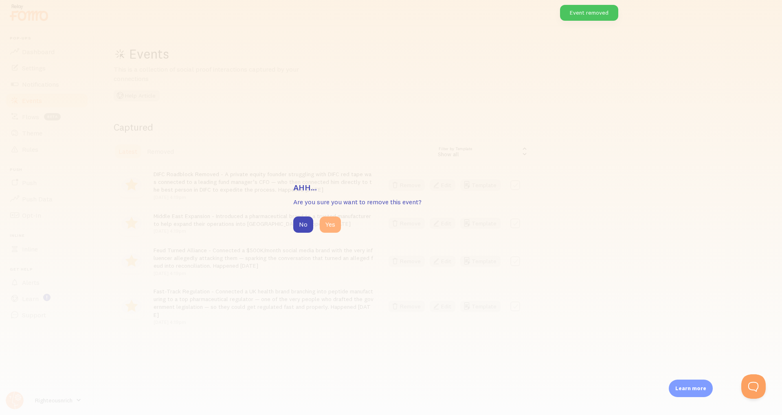
click at [337, 217] on button "Yes" at bounding box center [330, 225] width 21 height 16
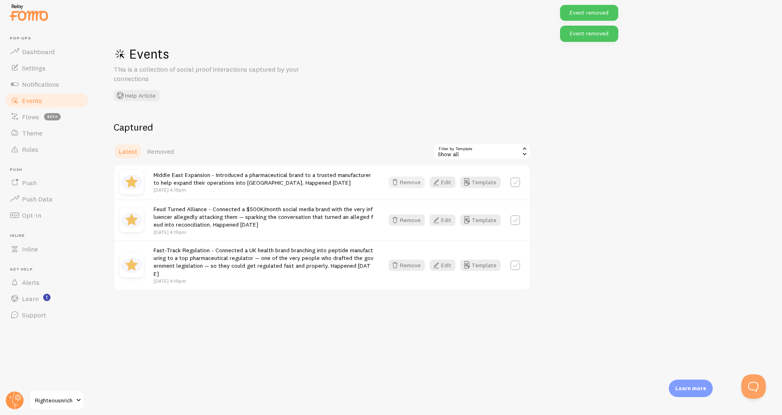
click at [402, 185] on button "Remove" at bounding box center [407, 182] width 36 height 11
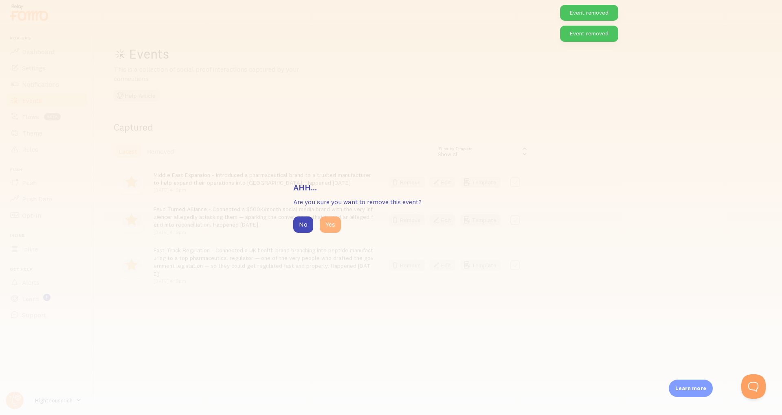
click at [323, 220] on button "Yes" at bounding box center [330, 225] width 21 height 16
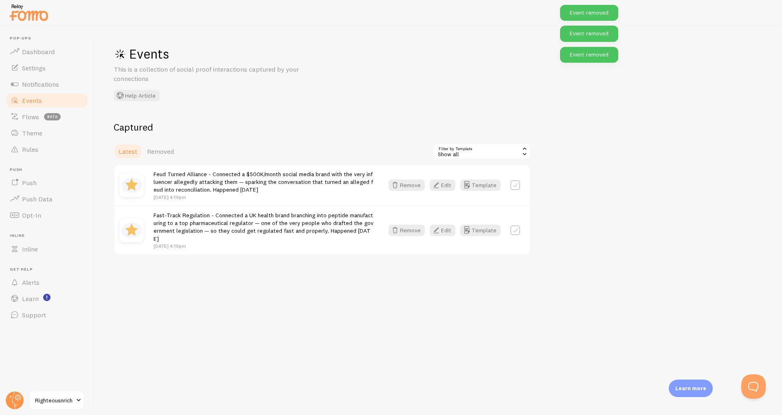
click at [404, 192] on div "Feud Turned Alliance - Connected a $500K/month social media brand with the very…" at bounding box center [321, 185] width 415 height 40
click at [404, 191] on div "Feud Turned Alliance - Connected a $500K/month social media brand with the very…" at bounding box center [321, 185] width 415 height 40
click at [403, 187] on button "Remove" at bounding box center [407, 185] width 36 height 11
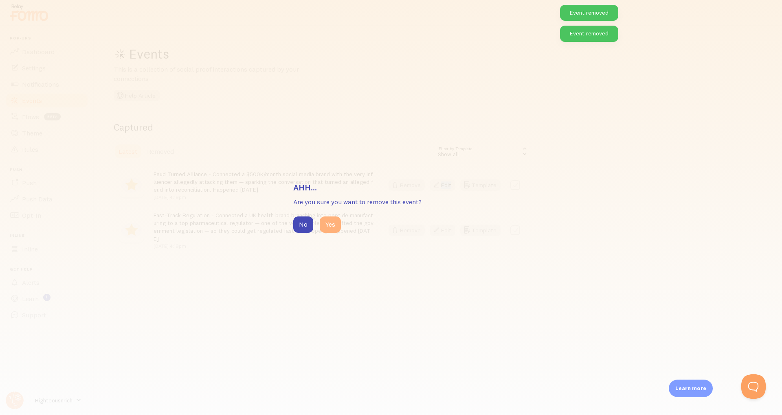
click at [334, 220] on button "Yes" at bounding box center [330, 225] width 21 height 16
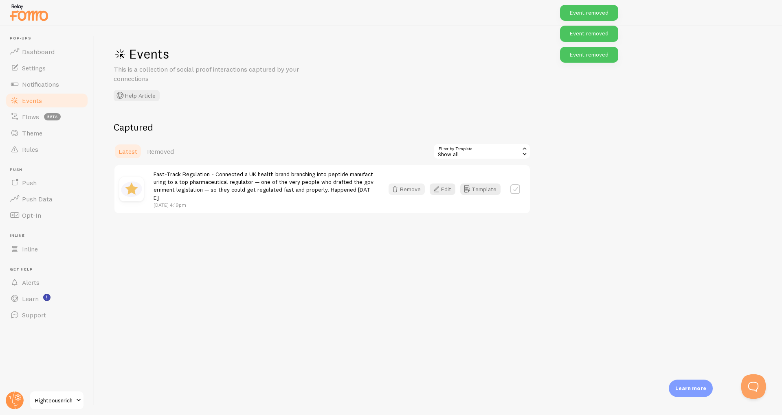
click at [402, 190] on button "Remove" at bounding box center [407, 189] width 36 height 11
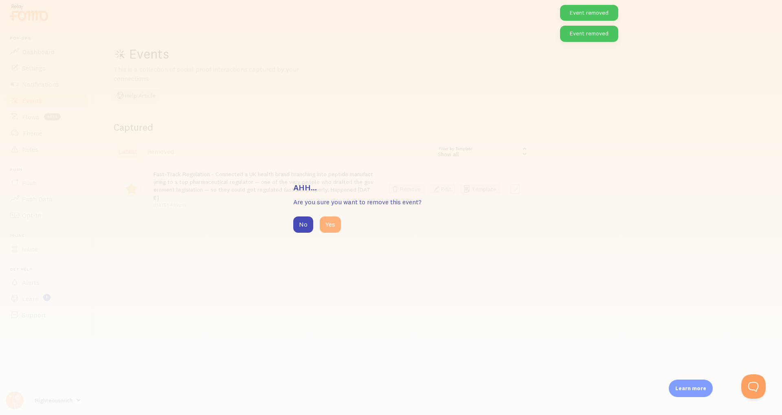
click at [327, 220] on button "Yes" at bounding box center [330, 225] width 21 height 16
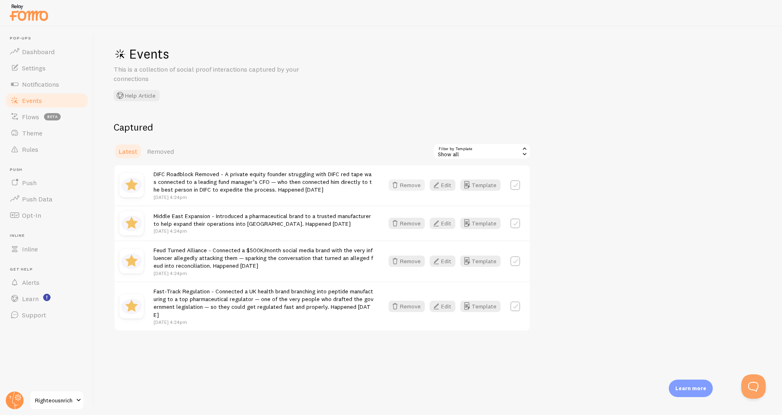
click at [400, 187] on icon "button" at bounding box center [395, 185] width 10 height 10
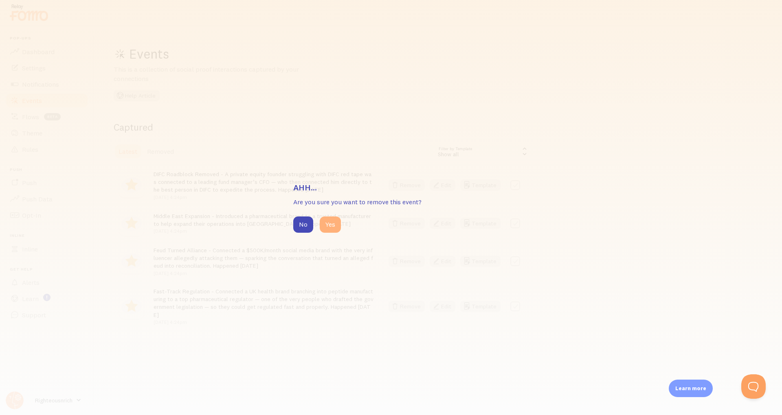
drag, startPoint x: 301, startPoint y: 222, endPoint x: 323, endPoint y: 222, distance: 22.8
click at [323, 222] on div "No Yes" at bounding box center [390, 225] width 195 height 16
click at [323, 222] on button "Yes" at bounding box center [330, 225] width 21 height 16
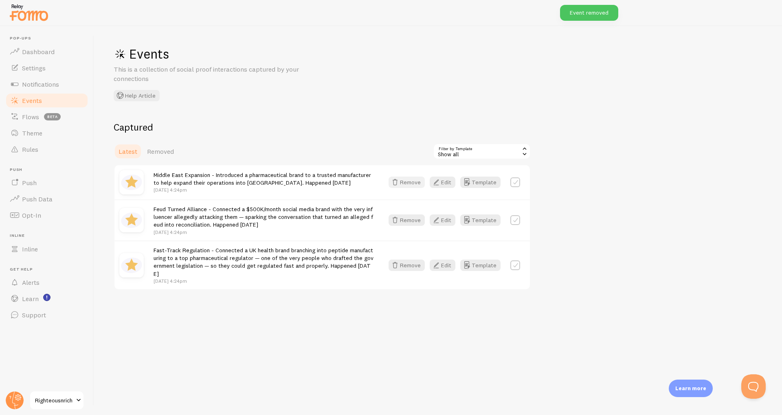
click at [400, 179] on icon "button" at bounding box center [395, 183] width 10 height 10
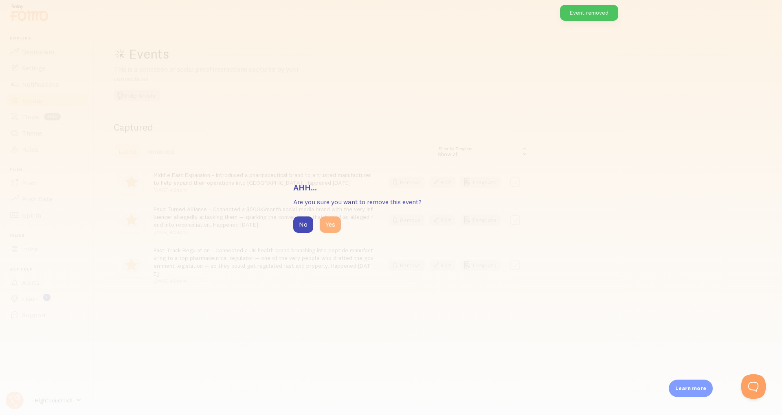
click at [325, 227] on button "Yes" at bounding box center [330, 225] width 21 height 16
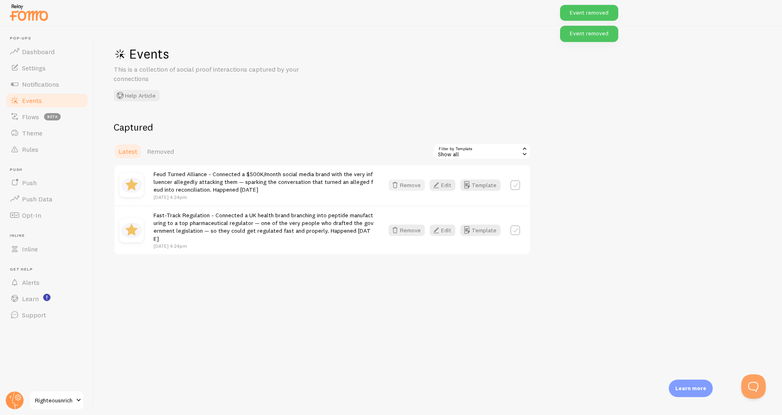
click at [407, 191] on button "Remove" at bounding box center [407, 185] width 36 height 11
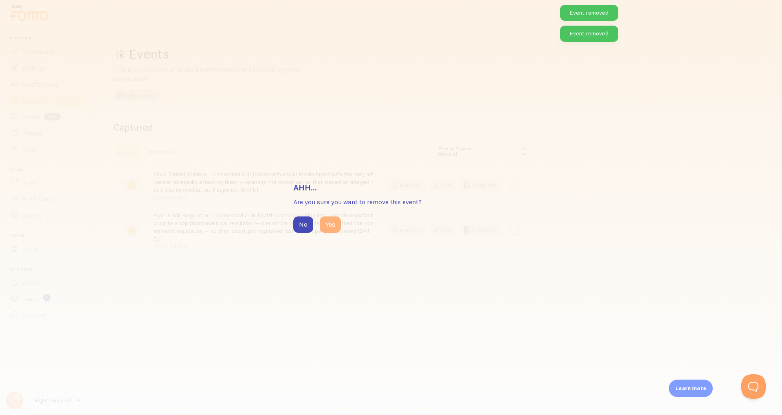
click at [330, 223] on button "Yes" at bounding box center [330, 225] width 21 height 16
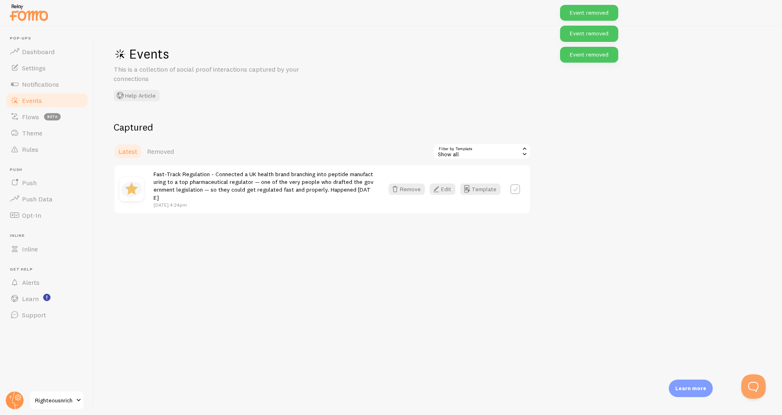
click at [405, 195] on div "Fast-Track Regulation - Connected a UK health brand branching into peptide manu…" at bounding box center [321, 189] width 415 height 48
click at [402, 186] on button "Remove" at bounding box center [407, 189] width 36 height 11
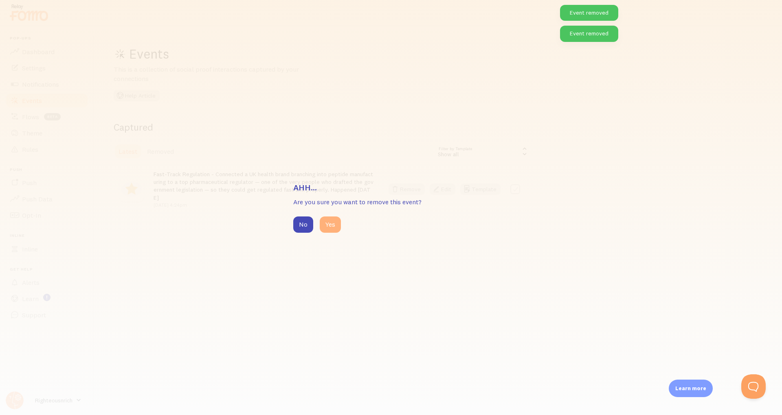
click at [339, 226] on button "Yes" at bounding box center [330, 225] width 21 height 16
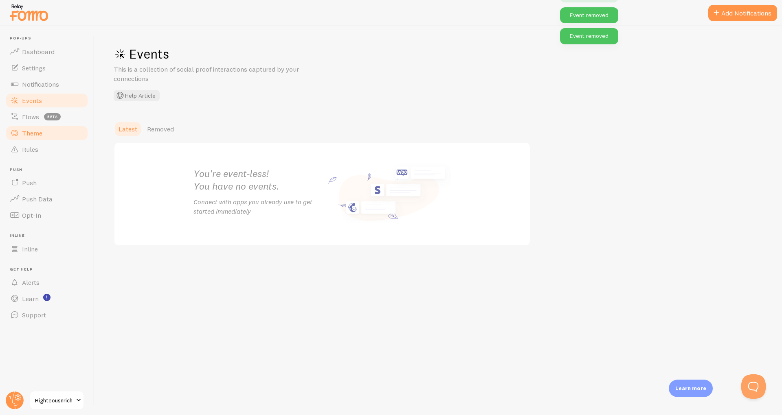
click at [40, 133] on span "Theme" at bounding box center [32, 133] width 20 height 8
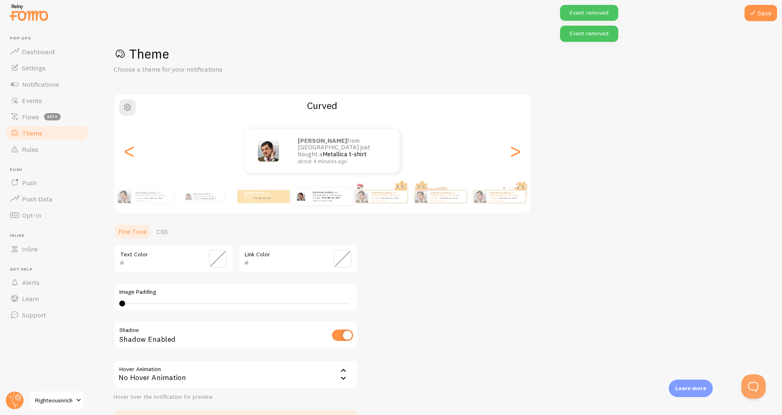
click at [178, 244] on section "Fine Tune CSS Text Color Link Color Image Padding 4 Shadow Shadow Enabled Hover…" at bounding box center [236, 328] width 244 height 209
click at [164, 235] on link "CSS" at bounding box center [162, 232] width 21 height 16
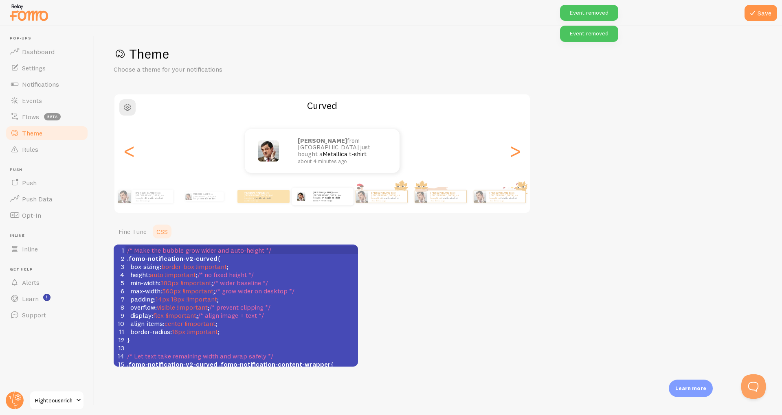
click at [211, 288] on span "!important" at bounding box center [197, 291] width 31 height 8
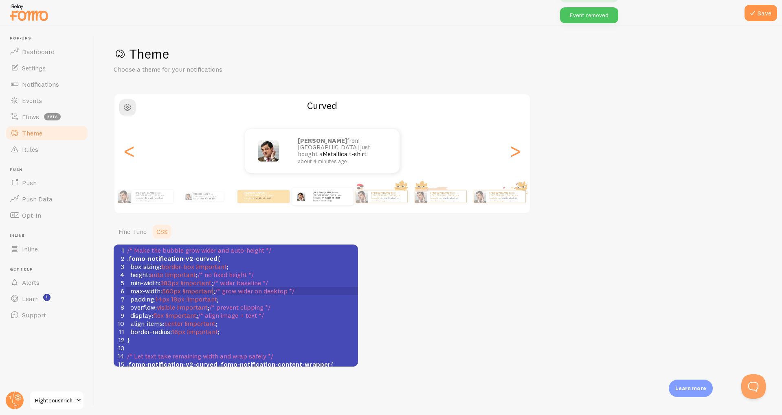
type textarea "/* Make the bubble grow wider and auto-height */ .fomo-notification-v2-curved {…"
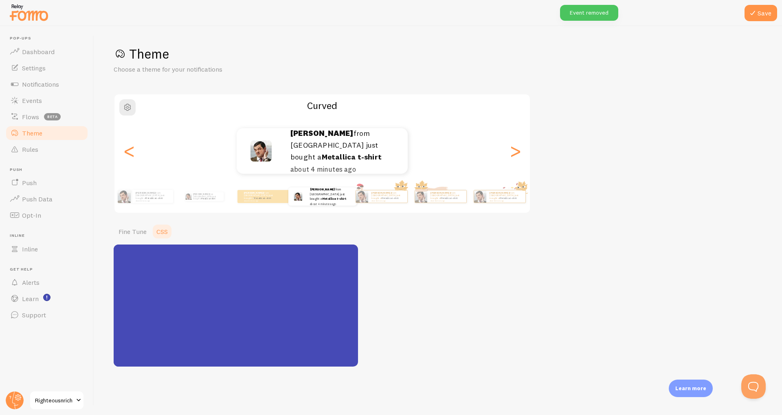
scroll to position [541, 0]
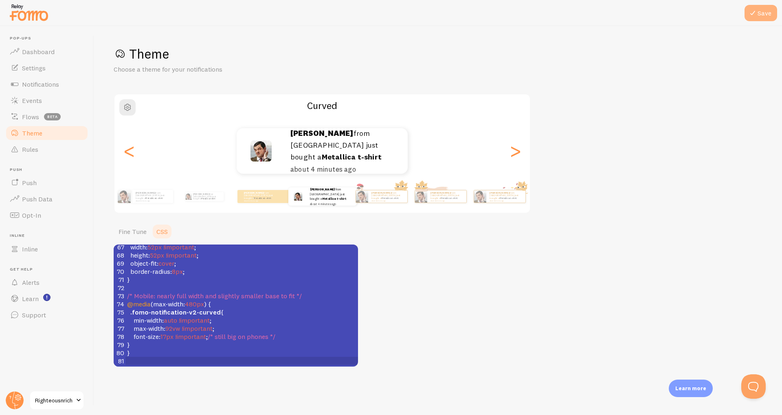
click at [756, 15] on icon at bounding box center [753, 13] width 10 height 10
click at [762, 12] on button "Save" at bounding box center [760, 13] width 33 height 16
click at [33, 102] on span "Events" at bounding box center [32, 101] width 20 height 8
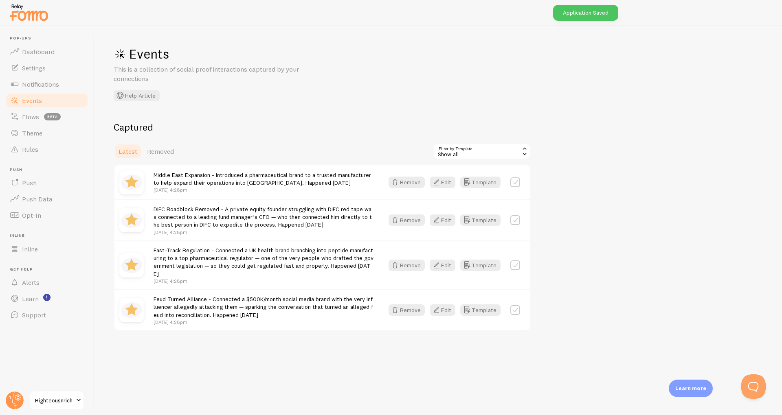
click at [40, 0] on div at bounding box center [391, 13] width 782 height 26
click at [30, 128] on link "Theme" at bounding box center [47, 133] width 84 height 16
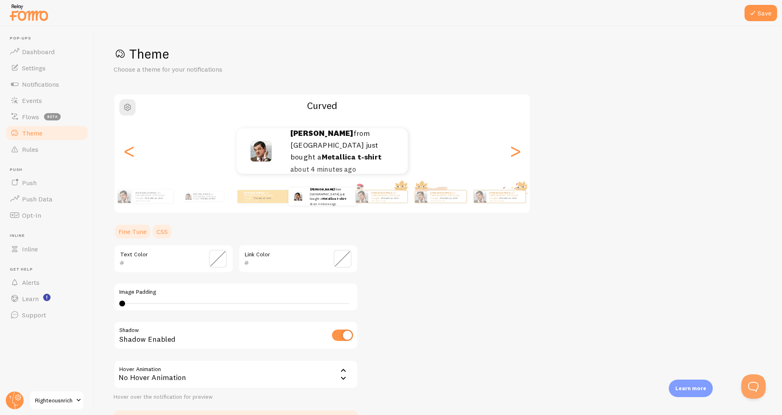
click at [161, 236] on link "CSS" at bounding box center [162, 232] width 21 height 16
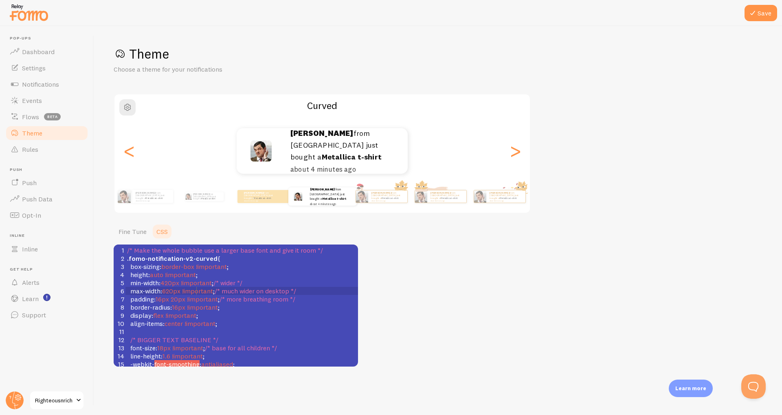
click at [197, 290] on span "!important" at bounding box center [197, 291] width 31 height 8
type textarea "/* Make the whole bubble use a larger base font and give it room */ .fomo-notif…"
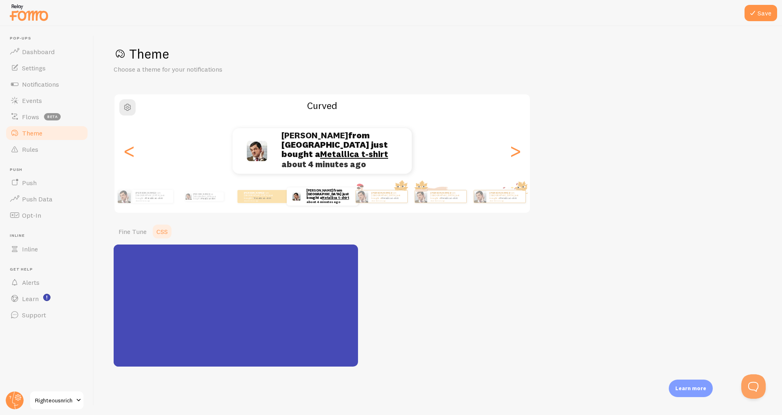
scroll to position [508, 0]
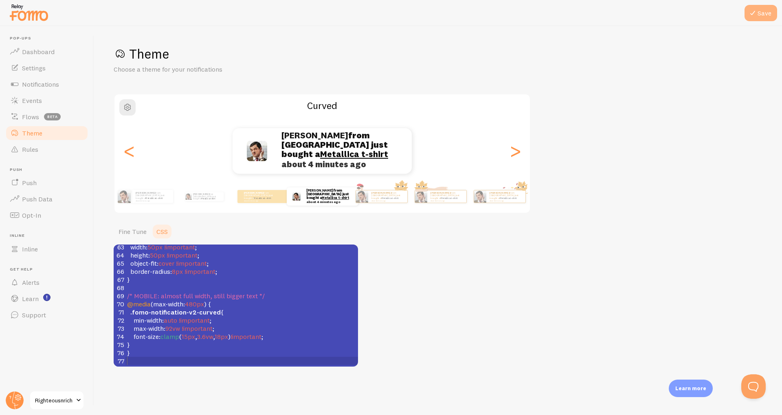
click at [754, 20] on button "Save" at bounding box center [760, 13] width 33 height 16
click at [42, 94] on link "Events" at bounding box center [47, 100] width 84 height 16
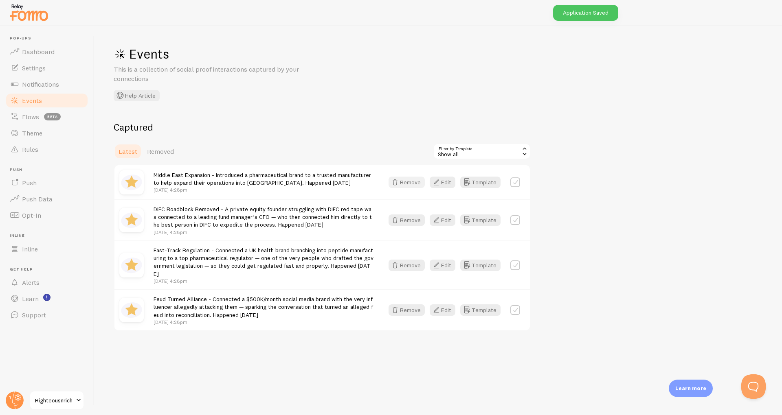
click at [412, 184] on button "Remove" at bounding box center [407, 182] width 36 height 11
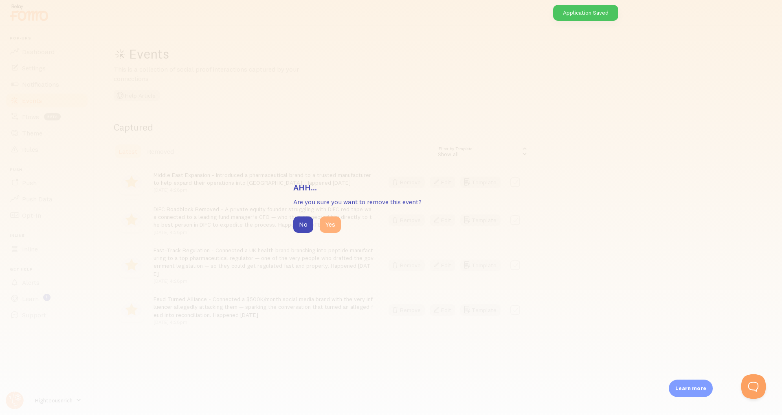
click at [329, 228] on button "Yes" at bounding box center [330, 225] width 21 height 16
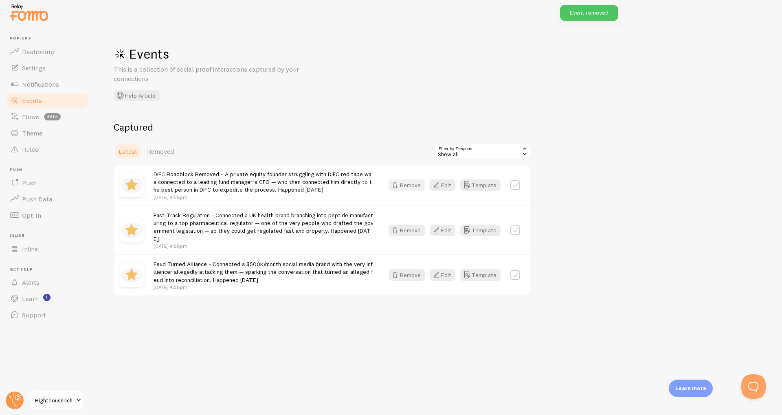
click at [409, 187] on button "Remove" at bounding box center [407, 185] width 36 height 11
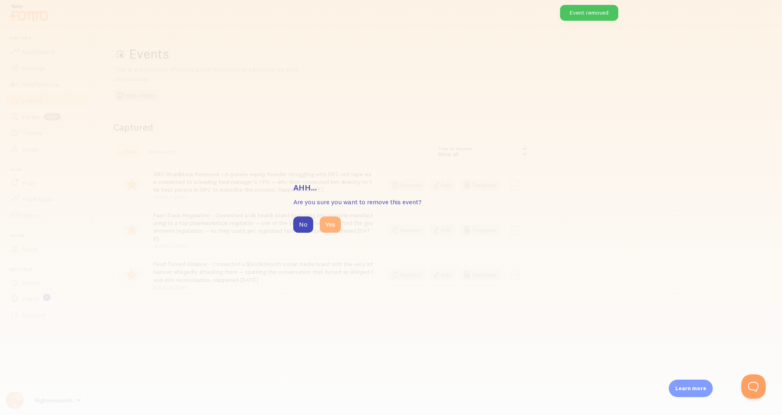
click at [322, 226] on button "Yes" at bounding box center [330, 225] width 21 height 16
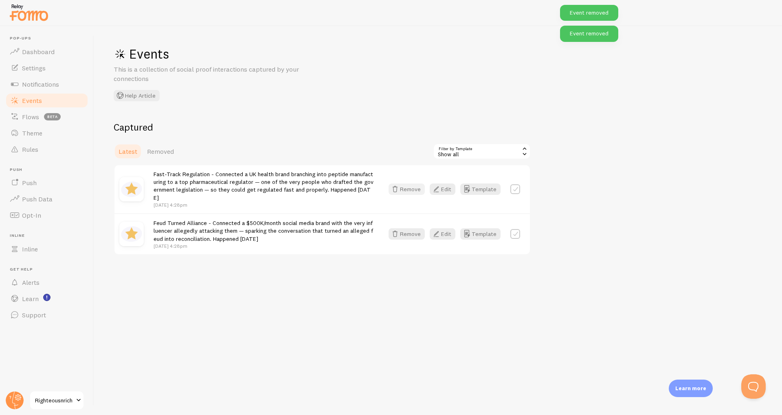
click at [400, 190] on icon "button" at bounding box center [395, 189] width 10 height 10
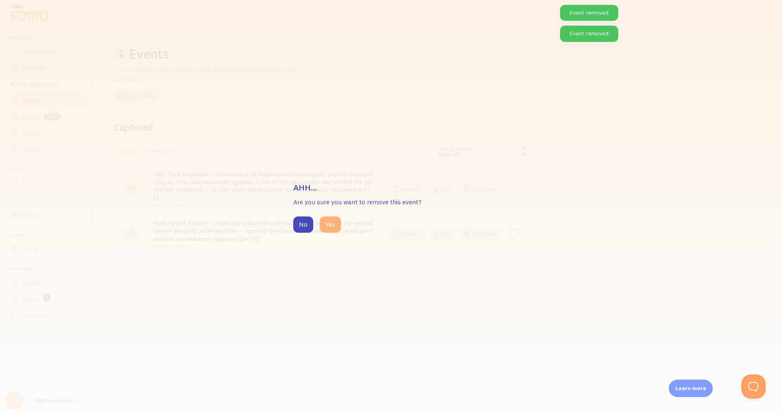
click at [330, 223] on button "Yes" at bounding box center [330, 225] width 21 height 16
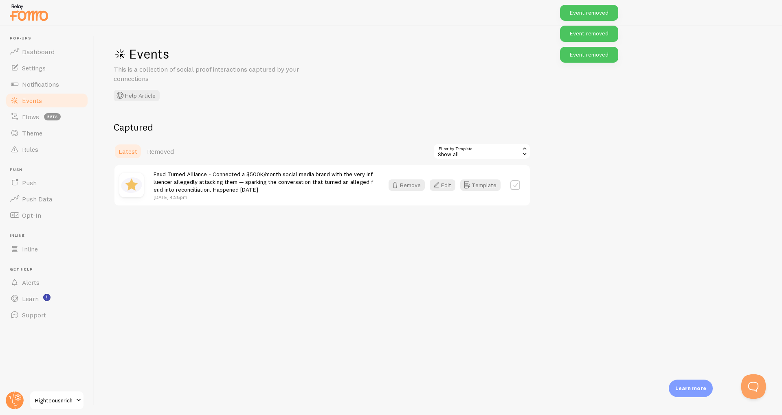
click at [408, 193] on div "Feud Turned Alliance - Connected a $500K/month social media brand with the very…" at bounding box center [321, 185] width 415 height 40
click at [406, 191] on button "Remove" at bounding box center [407, 185] width 36 height 11
click at [402, 187] on h3 "Ahh..." at bounding box center [390, 185] width 215 height 11
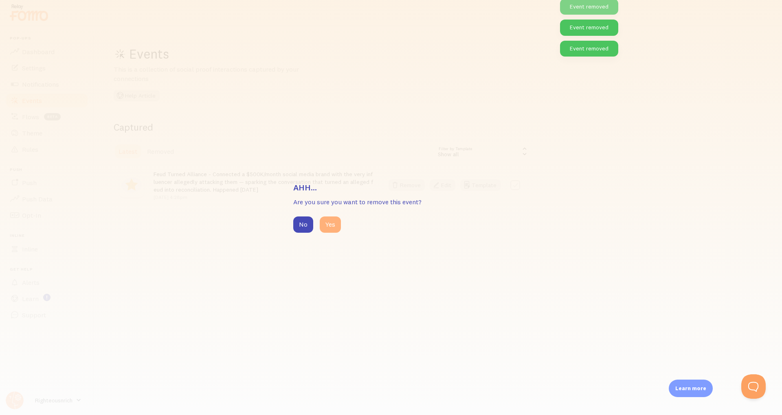
click at [339, 225] on button "Yes" at bounding box center [330, 225] width 21 height 16
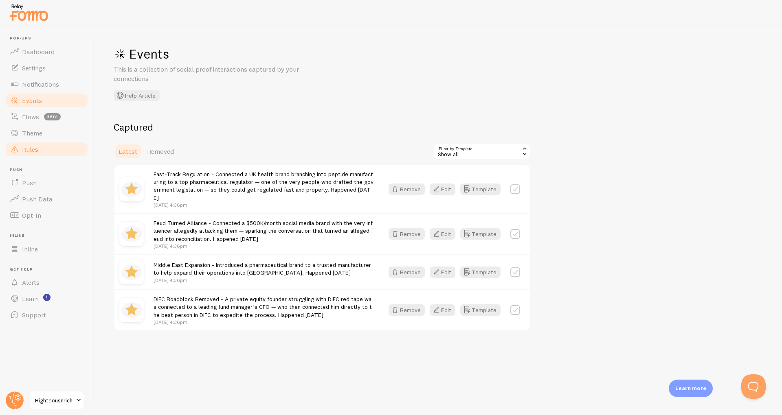
click at [30, 143] on link "Rules" at bounding box center [47, 149] width 84 height 16
click at [18, 134] on span at bounding box center [15, 133] width 10 height 10
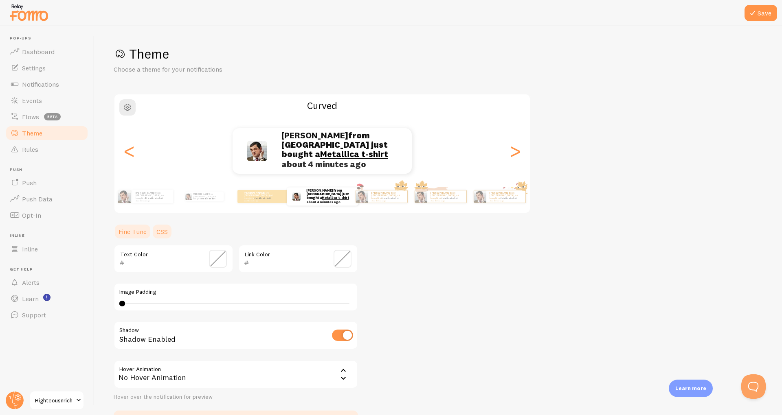
click at [166, 233] on link "CSS" at bounding box center [162, 232] width 21 height 16
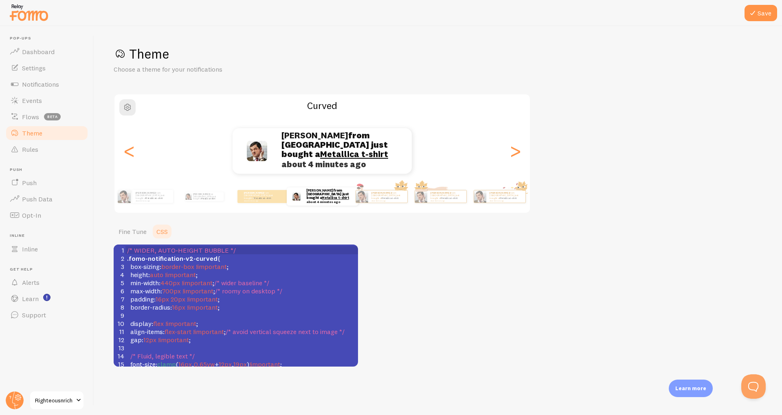
click at [211, 296] on span "!important" at bounding box center [202, 299] width 31 height 8
type textarea "/* WIDER, AUTO-HEIGHT BUBBLE */ .fomo-notification-v2-curved { box-sizing: bord…"
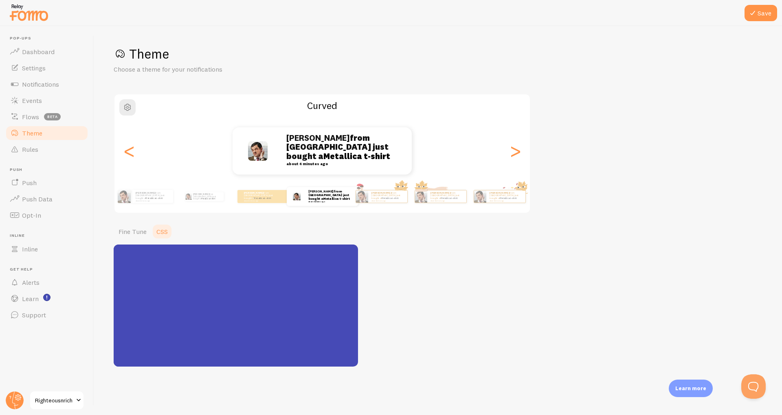
scroll to position [484, 0]
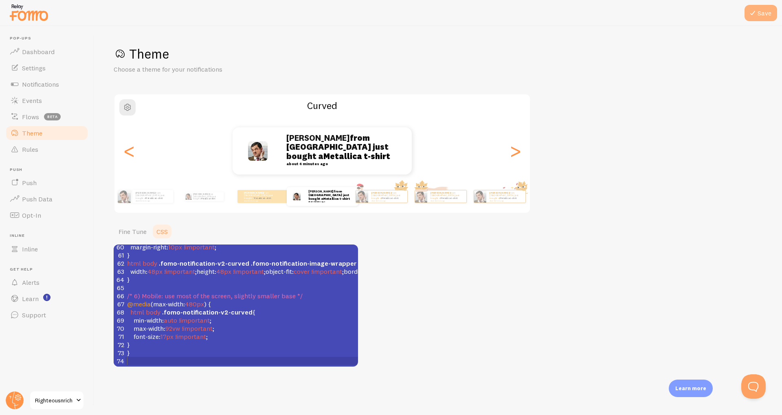
click at [755, 15] on icon at bounding box center [753, 13] width 10 height 10
click at [23, 93] on link "Events" at bounding box center [47, 100] width 84 height 16
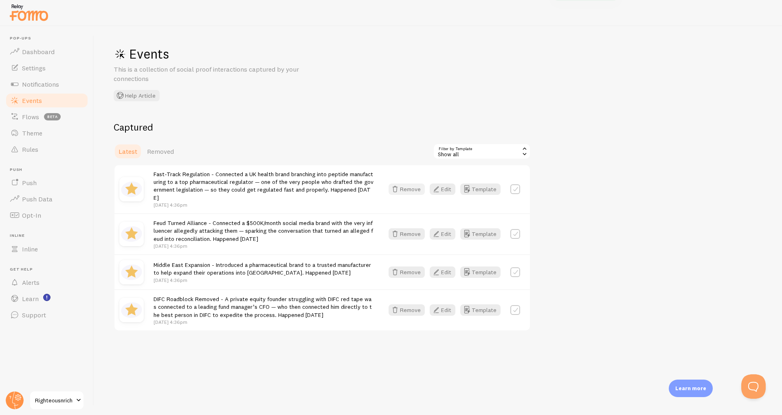
click at [400, 194] on icon "button" at bounding box center [395, 189] width 10 height 10
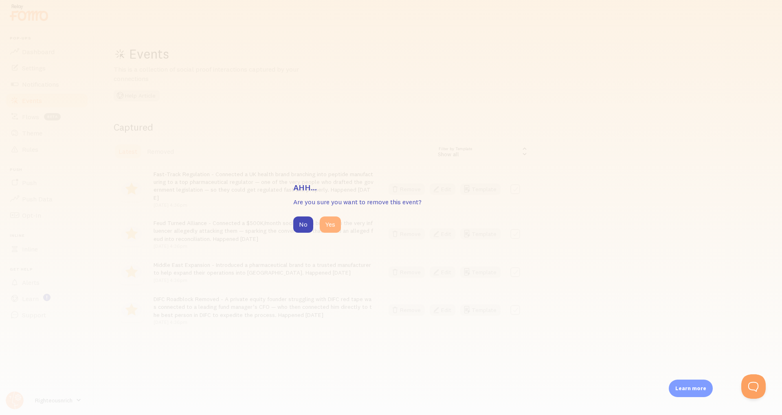
click at [331, 221] on button "Yes" at bounding box center [330, 225] width 21 height 16
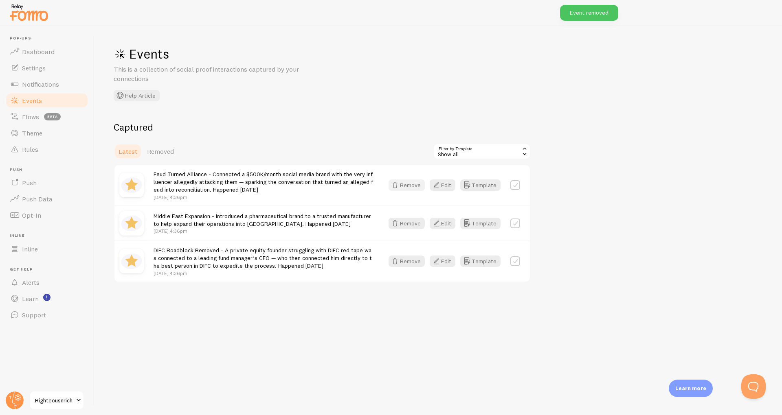
click at [410, 182] on button "Remove" at bounding box center [407, 185] width 36 height 11
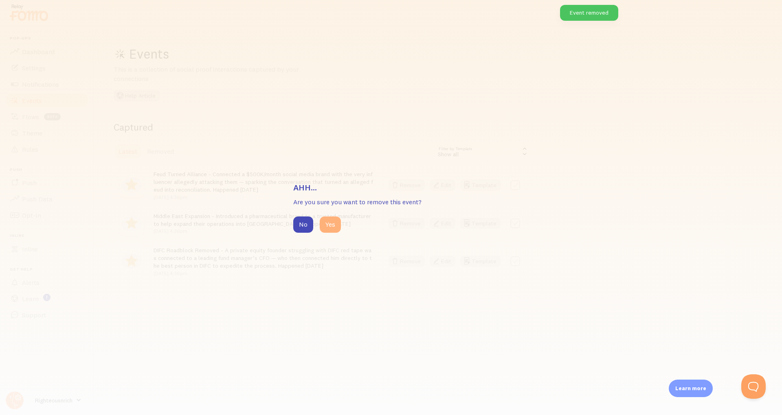
click at [337, 222] on button "Yes" at bounding box center [330, 225] width 21 height 16
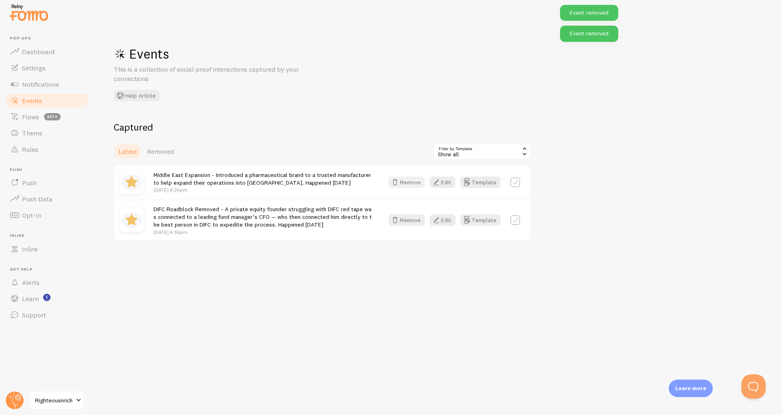
click at [405, 184] on button "Remove" at bounding box center [407, 182] width 36 height 11
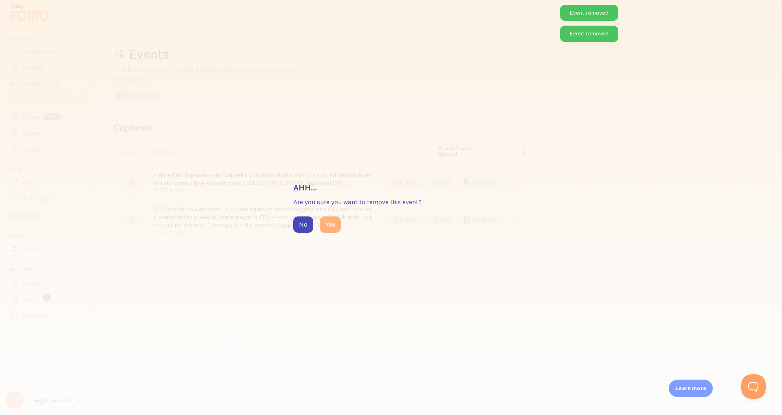
click at [338, 224] on button "Yes" at bounding box center [330, 225] width 21 height 16
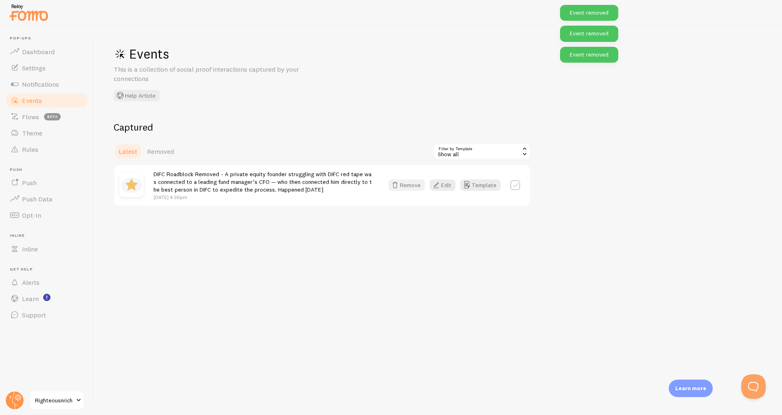
click at [409, 183] on button "Remove" at bounding box center [407, 185] width 36 height 11
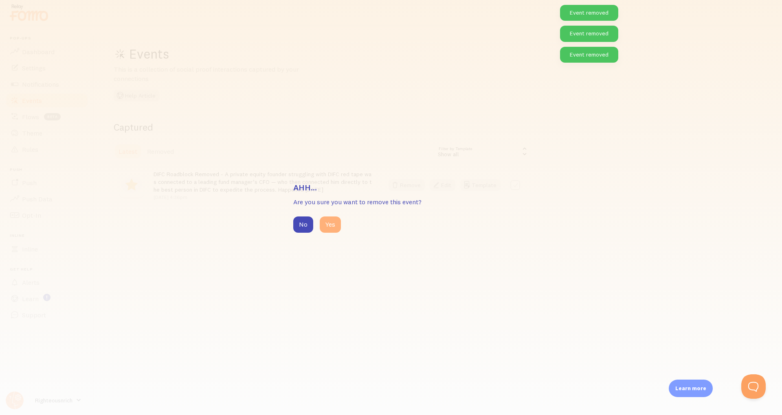
click at [332, 220] on button "Yes" at bounding box center [330, 225] width 21 height 16
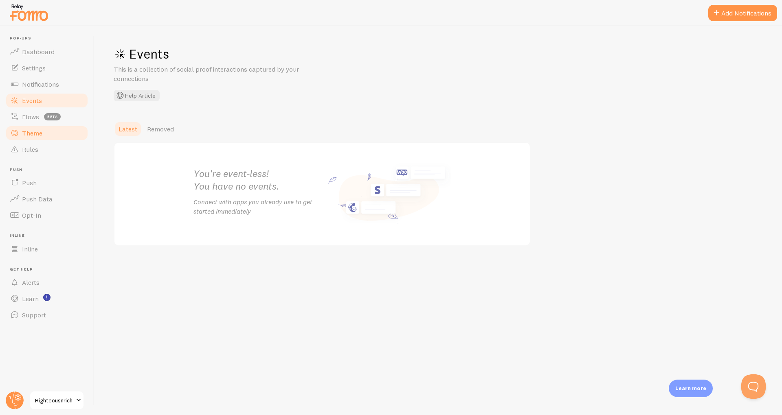
click at [29, 136] on span "Theme" at bounding box center [32, 133] width 20 height 8
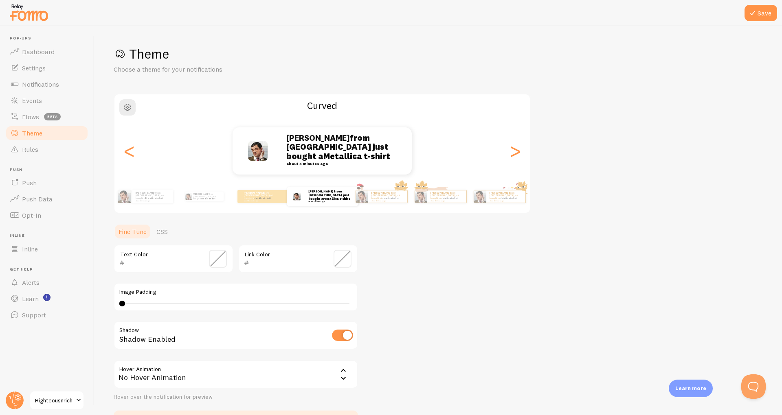
click at [173, 233] on ul "Fine Tune CSS" at bounding box center [236, 232] width 244 height 16
click at [166, 233] on link "CSS" at bounding box center [162, 232] width 21 height 16
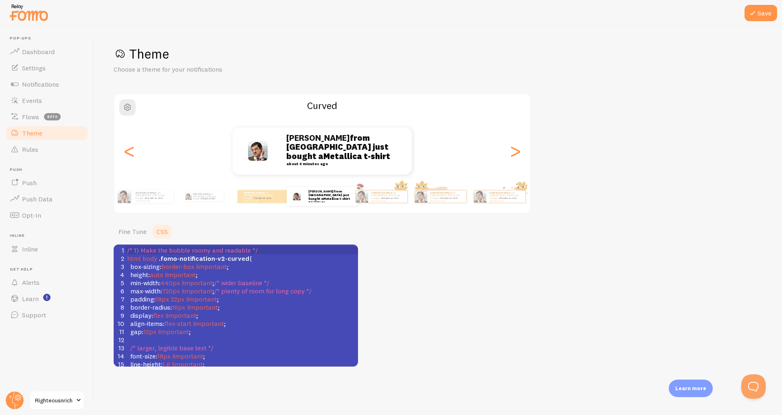
click at [199, 291] on span "!important" at bounding box center [197, 291] width 31 height 8
type textarea "/* 1) Make the bubble roomy and readable */ html body .fomo-notification-v2-cur…"
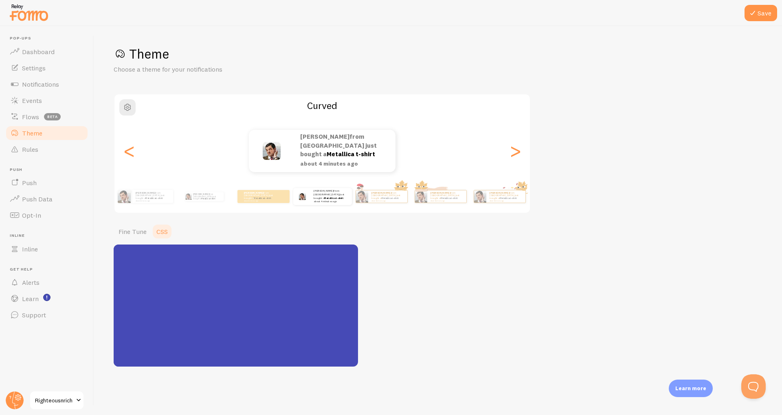
scroll to position [280, 0]
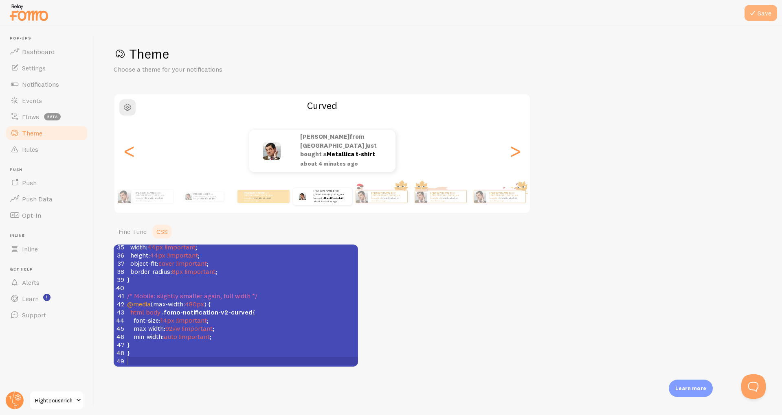
click at [759, 20] on button "Save" at bounding box center [760, 13] width 33 height 16
click at [35, 99] on span "Events" at bounding box center [32, 101] width 20 height 8
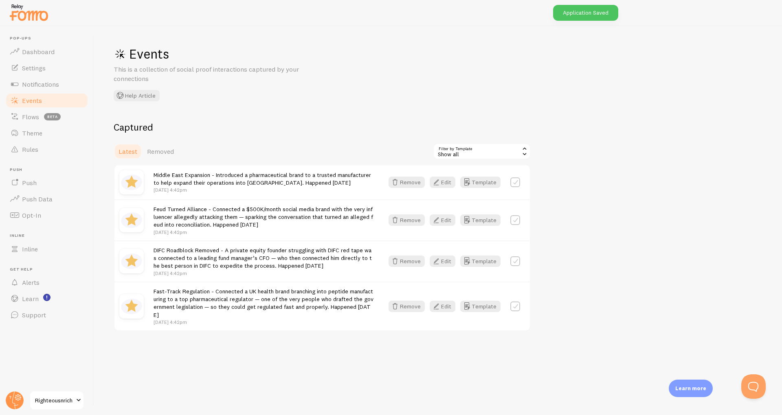
click at [406, 193] on div "Middle East Expansion - Introduced a pharmaceutical brand to a trusted manufact…" at bounding box center [321, 182] width 415 height 34
click at [404, 184] on button "Remove" at bounding box center [407, 182] width 36 height 11
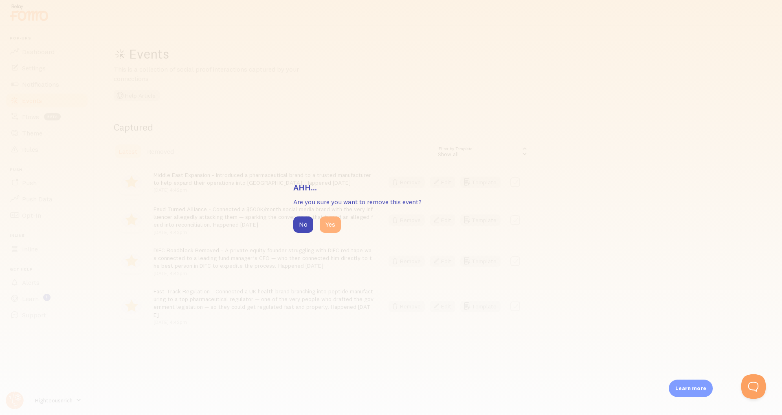
click at [331, 228] on button "Yes" at bounding box center [330, 225] width 21 height 16
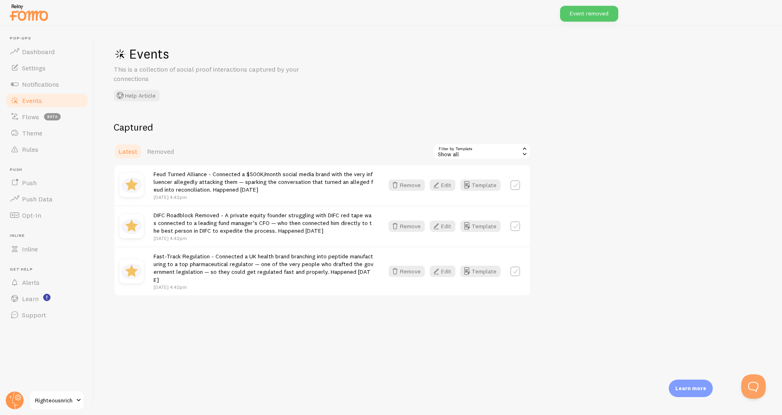
click at [403, 195] on div "Feud Turned Alliance - Connected a $500K/month social media brand with the very…" at bounding box center [321, 185] width 415 height 40
click at [403, 191] on button "Remove" at bounding box center [407, 185] width 36 height 11
click at [400, 181] on div "Ahh... Are you sure you want to remove this event? No Yes" at bounding box center [391, 207] width 782 height 415
click at [407, 179] on div "Feud Turned Alliance - Connected a $500K/month social media brand with the very…" at bounding box center [321, 185] width 415 height 40
click at [403, 189] on button "Remove" at bounding box center [407, 185] width 36 height 11
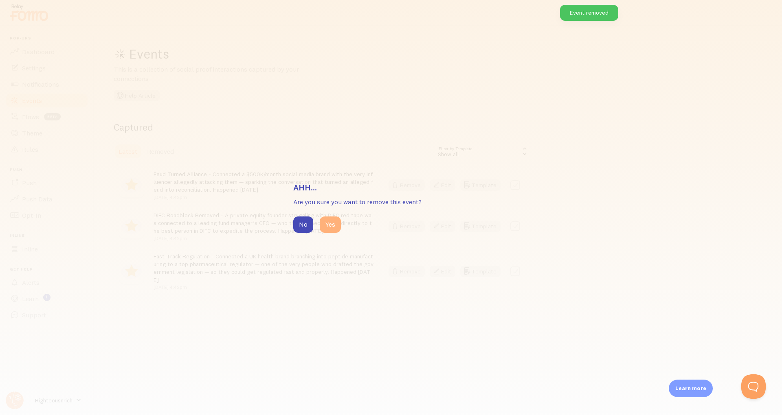
click at [336, 222] on button "Yes" at bounding box center [330, 225] width 21 height 16
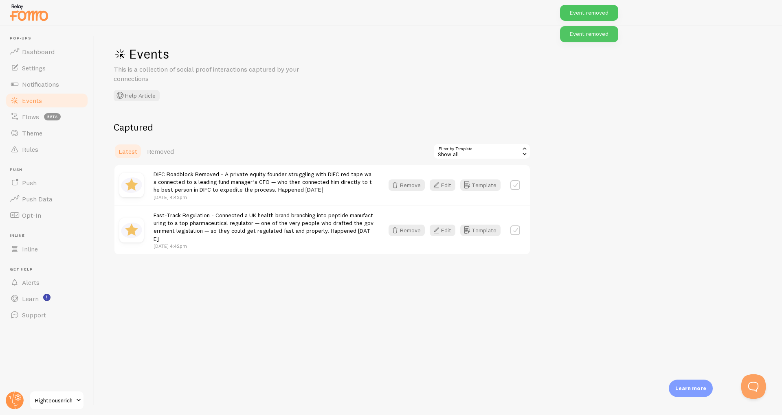
click at [404, 193] on div "DIFC Roadblock Removed - A private equity founder struggling with DIFC red tape…" at bounding box center [321, 185] width 415 height 40
click at [402, 183] on button "Remove" at bounding box center [407, 185] width 36 height 11
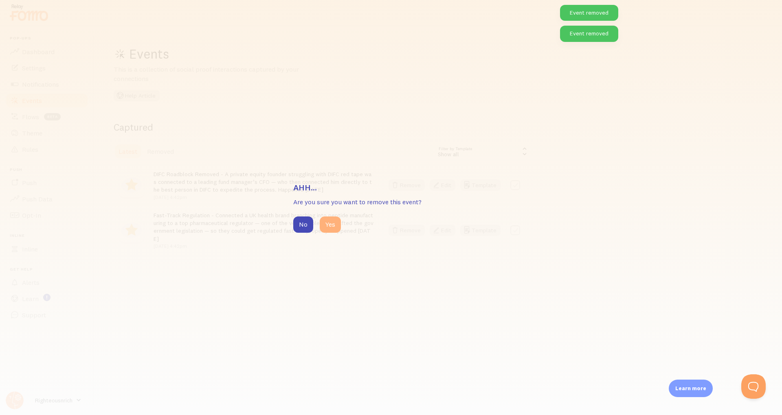
click at [325, 222] on button "Yes" at bounding box center [330, 225] width 21 height 16
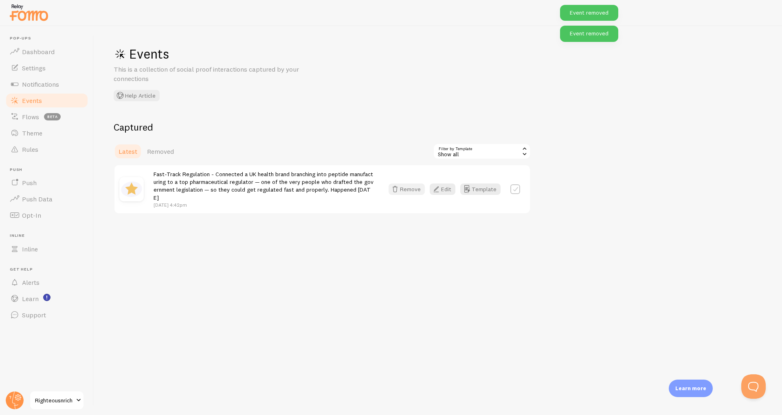
click at [405, 188] on button "Remove" at bounding box center [407, 189] width 36 height 11
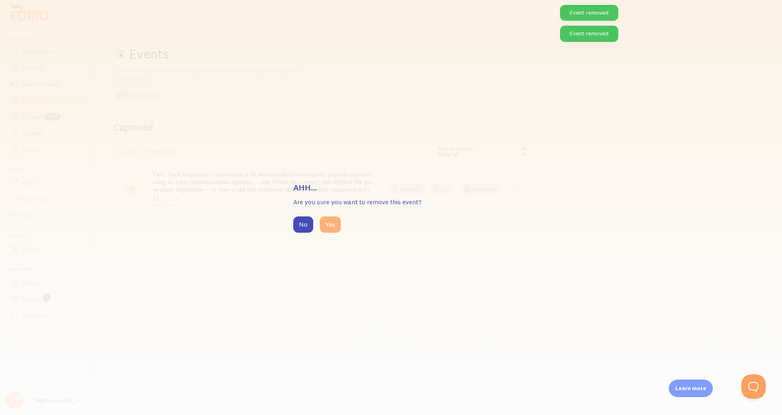
click at [326, 221] on button "Yes" at bounding box center [330, 225] width 21 height 16
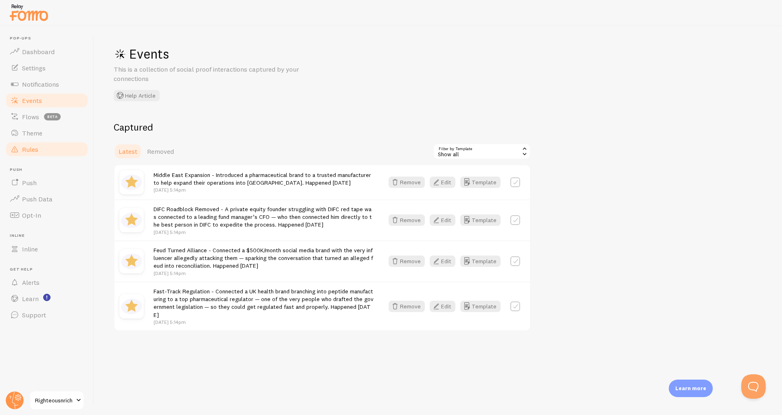
click at [35, 144] on link "Rules" at bounding box center [47, 149] width 84 height 16
click at [37, 132] on span "Theme" at bounding box center [32, 133] width 20 height 8
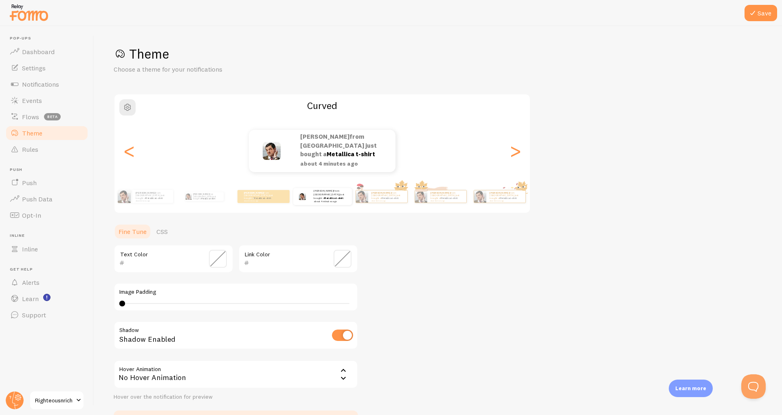
click at [37, 132] on span "Theme" at bounding box center [32, 133] width 20 height 8
click at [161, 237] on link "CSS" at bounding box center [162, 232] width 21 height 16
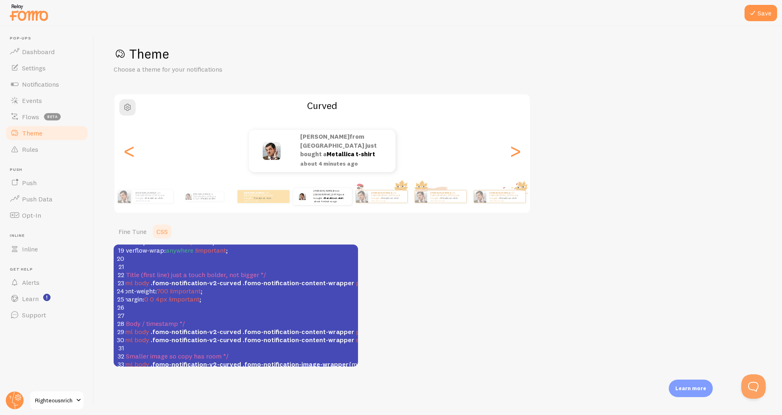
scroll to position [280, 0]
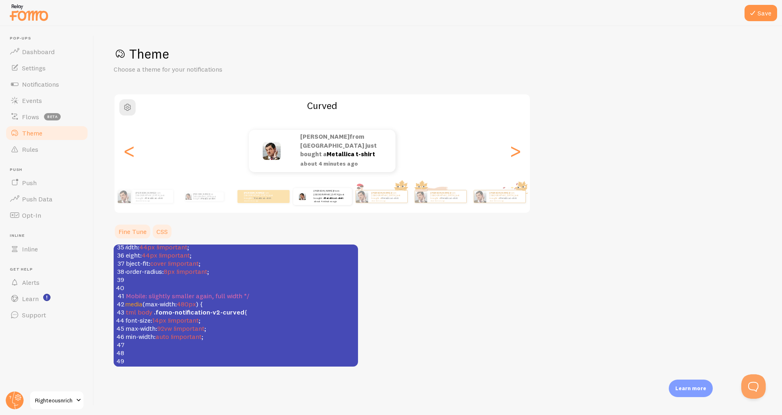
click at [138, 231] on link "Fine Tune" at bounding box center [133, 232] width 38 height 16
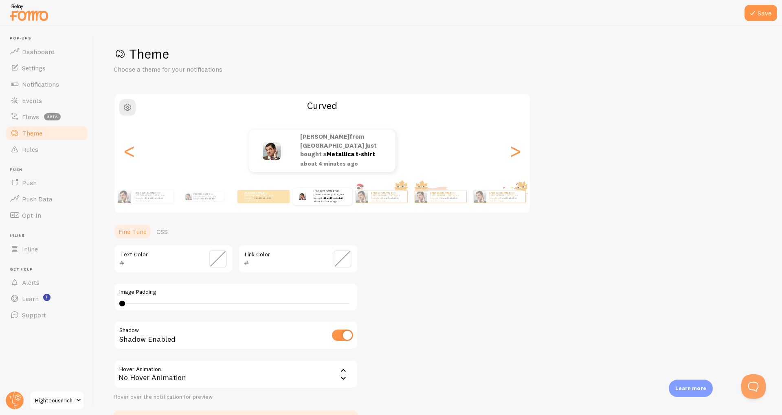
scroll to position [56, 0]
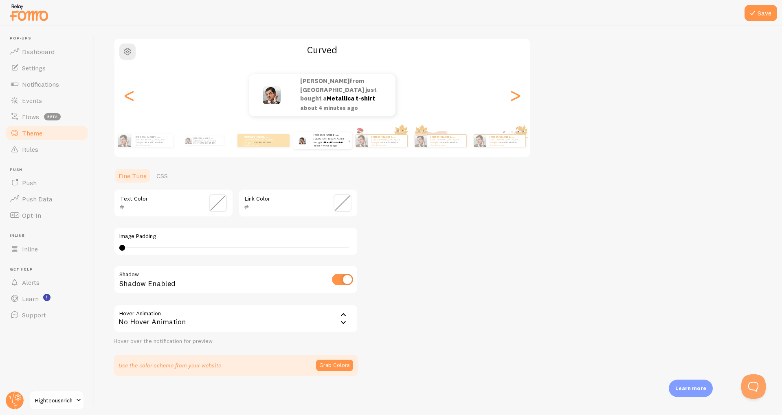
click at [333, 136] on p "Adam from United Kingdom just bought a Metallica t-shirt about 4 minutes ago" at bounding box center [330, 140] width 32 height 14
click at [511, 92] on div ">" at bounding box center [515, 95] width 10 height 59
type input "0"
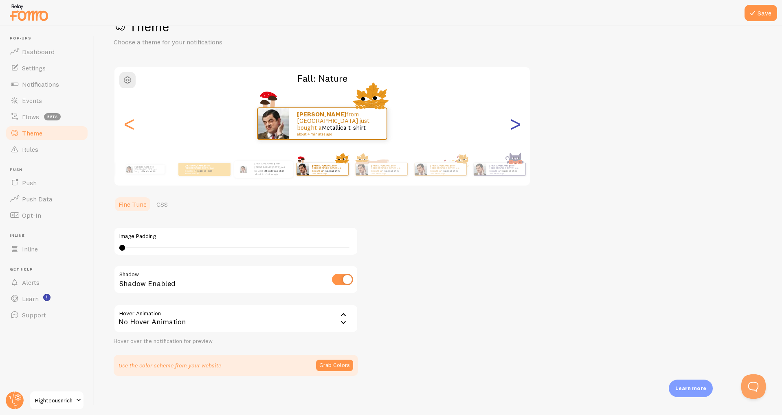
scroll to position [27, 0]
click at [141, 123] on div "Adam from United Kingdom just bought a Metallica t-shirt about 4 minutes ago" at bounding box center [321, 124] width 415 height 33
click at [116, 124] on div "Adam from United Kingdom just bought a Metallica t-shirt about 4 minutes ago" at bounding box center [321, 124] width 415 height 33
click at [124, 122] on div "<" at bounding box center [129, 123] width 10 height 59
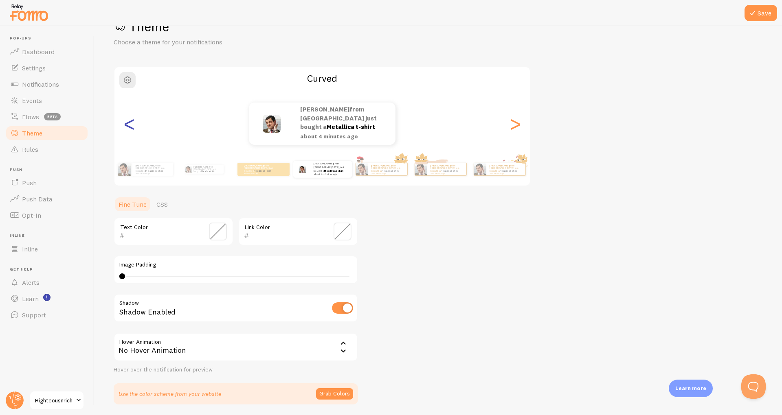
click at [124, 122] on div "<" at bounding box center [129, 123] width 10 height 59
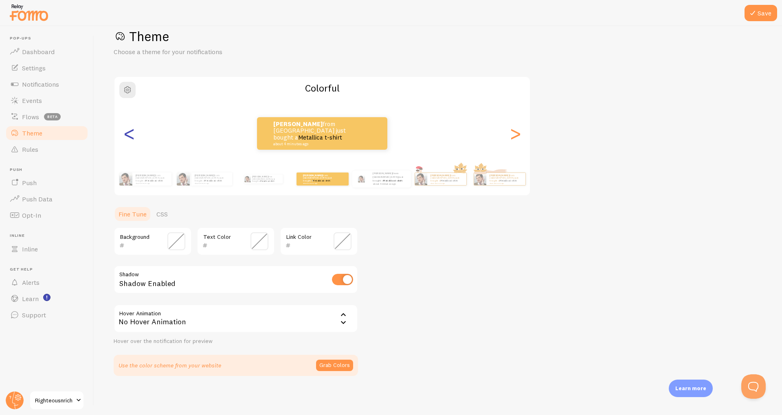
scroll to position [18, 0]
click at [750, 20] on button "Save" at bounding box center [760, 13] width 33 height 16
click at [163, 217] on link "CSS" at bounding box center [162, 214] width 21 height 16
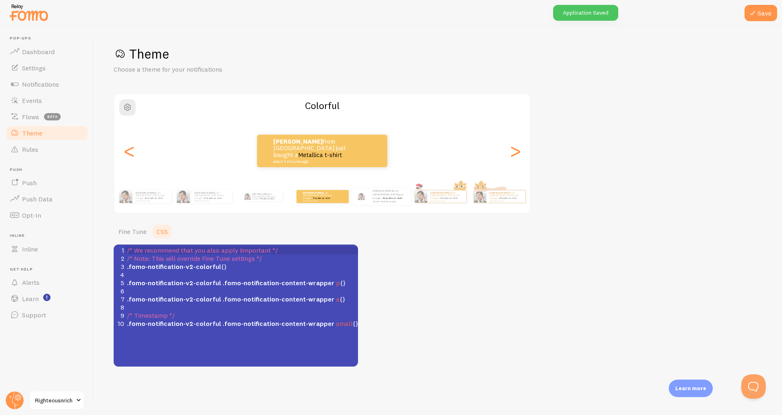
scroll to position [0, 0]
click at [26, 98] on span "Events" at bounding box center [32, 101] width 20 height 8
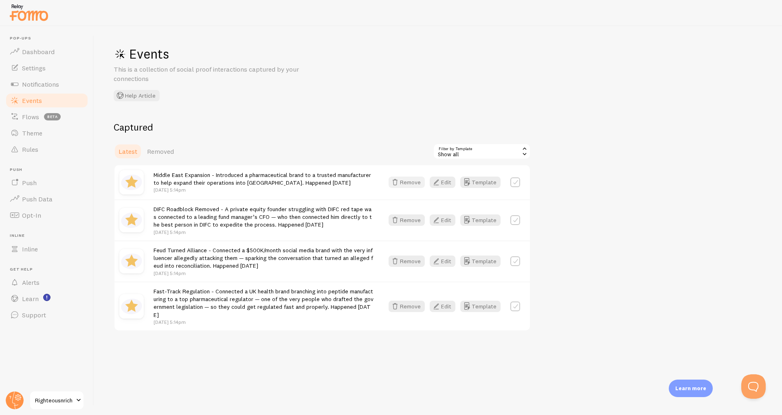
click at [411, 183] on button "Remove" at bounding box center [407, 182] width 36 height 11
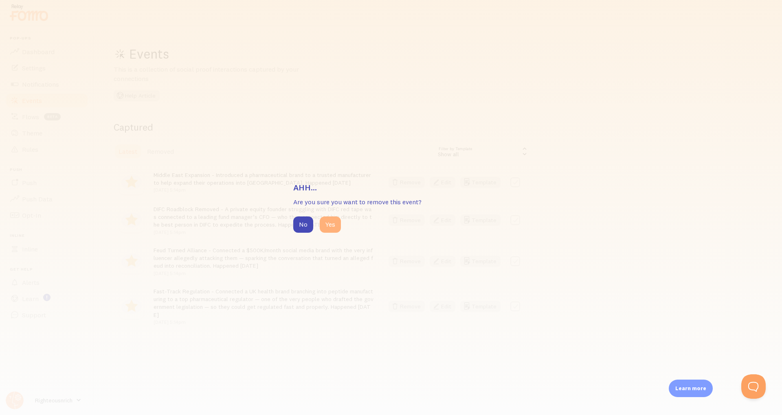
click at [330, 225] on button "Yes" at bounding box center [330, 225] width 21 height 16
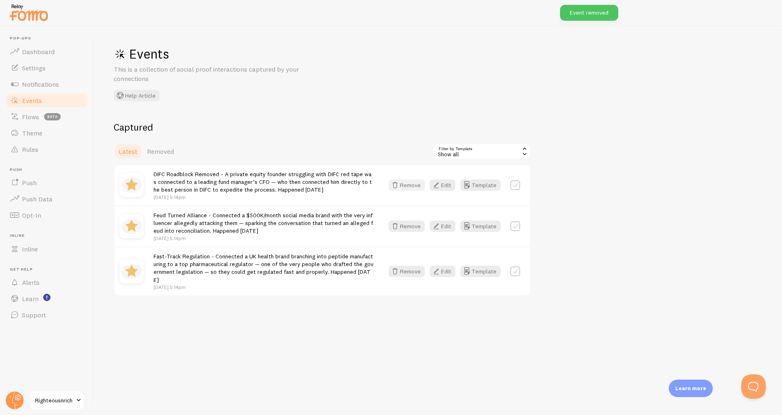
click at [407, 187] on button "Remove" at bounding box center [407, 185] width 36 height 11
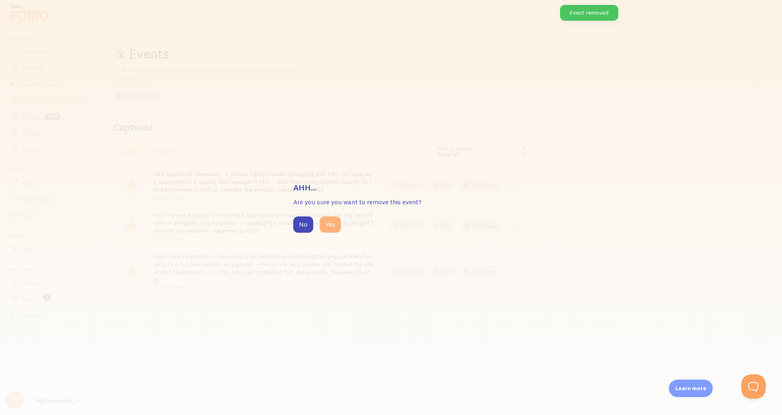
click at [332, 220] on button "Yes" at bounding box center [330, 225] width 21 height 16
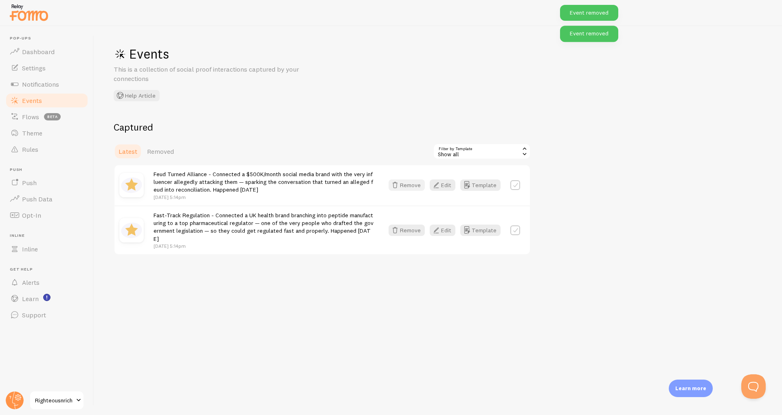
click at [407, 185] on button "Remove" at bounding box center [407, 185] width 36 height 11
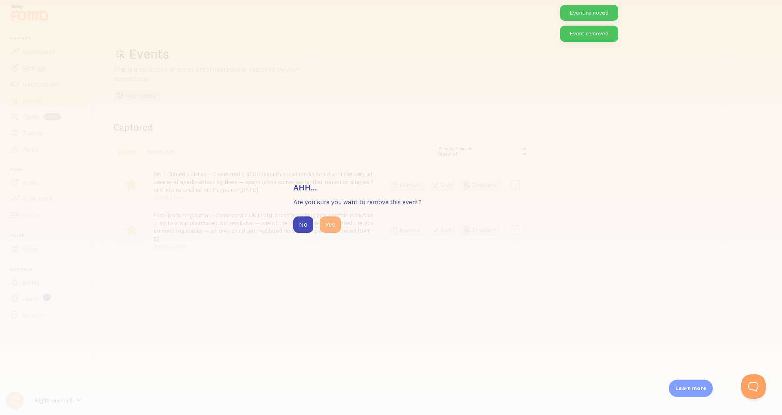
click at [322, 222] on button "Yes" at bounding box center [330, 225] width 21 height 16
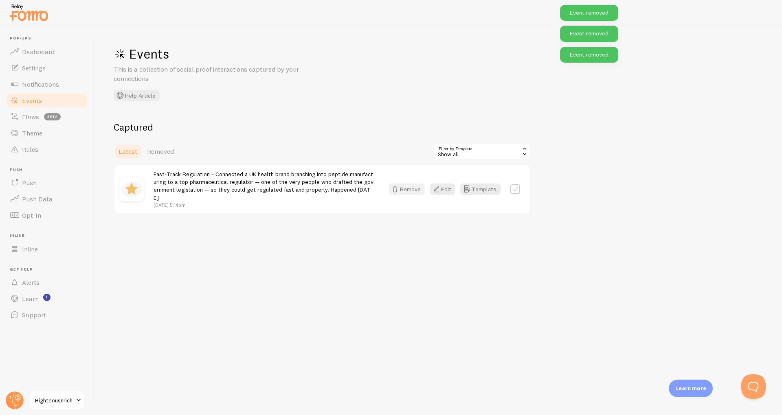
click at [398, 184] on button "Remove" at bounding box center [407, 189] width 36 height 11
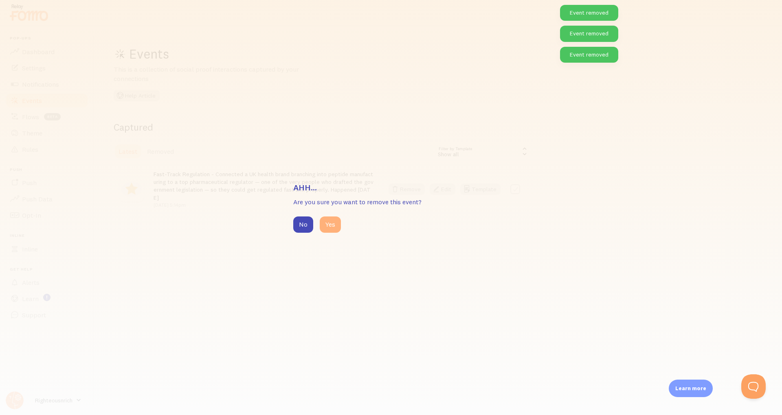
click at [332, 223] on button "Yes" at bounding box center [330, 225] width 21 height 16
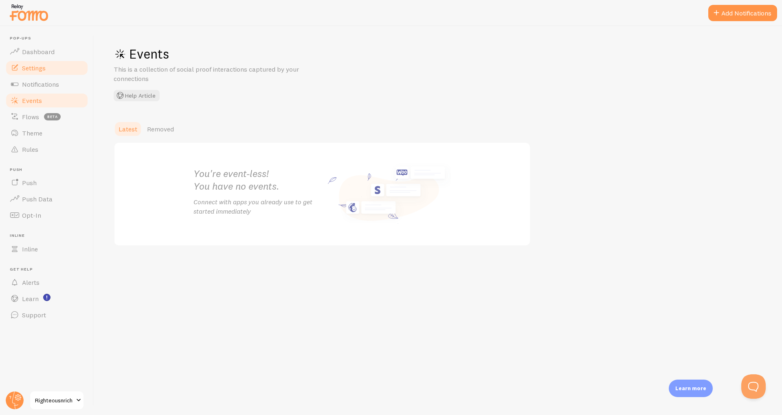
click at [34, 74] on link "Settings" at bounding box center [47, 68] width 84 height 16
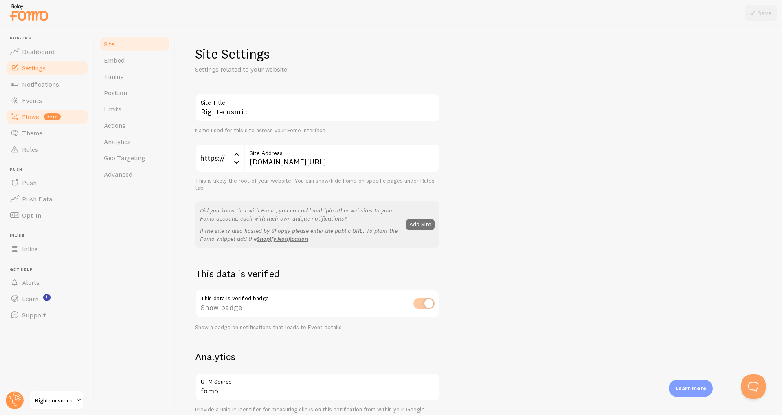
click at [33, 124] on link "Flows beta" at bounding box center [47, 117] width 84 height 16
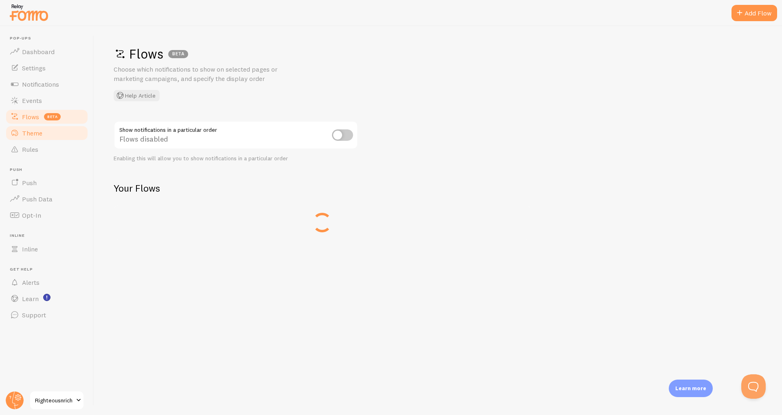
click at [37, 135] on span "Theme" at bounding box center [32, 133] width 20 height 8
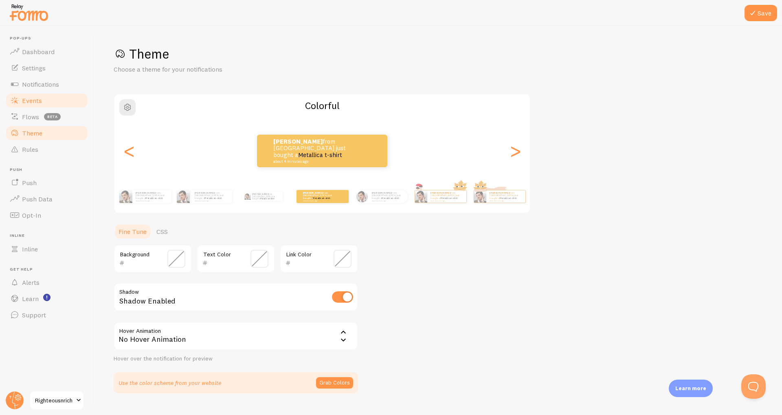
click at [22, 101] on span "Events" at bounding box center [32, 101] width 20 height 8
